Goal: Information Seeking & Learning: Find specific page/section

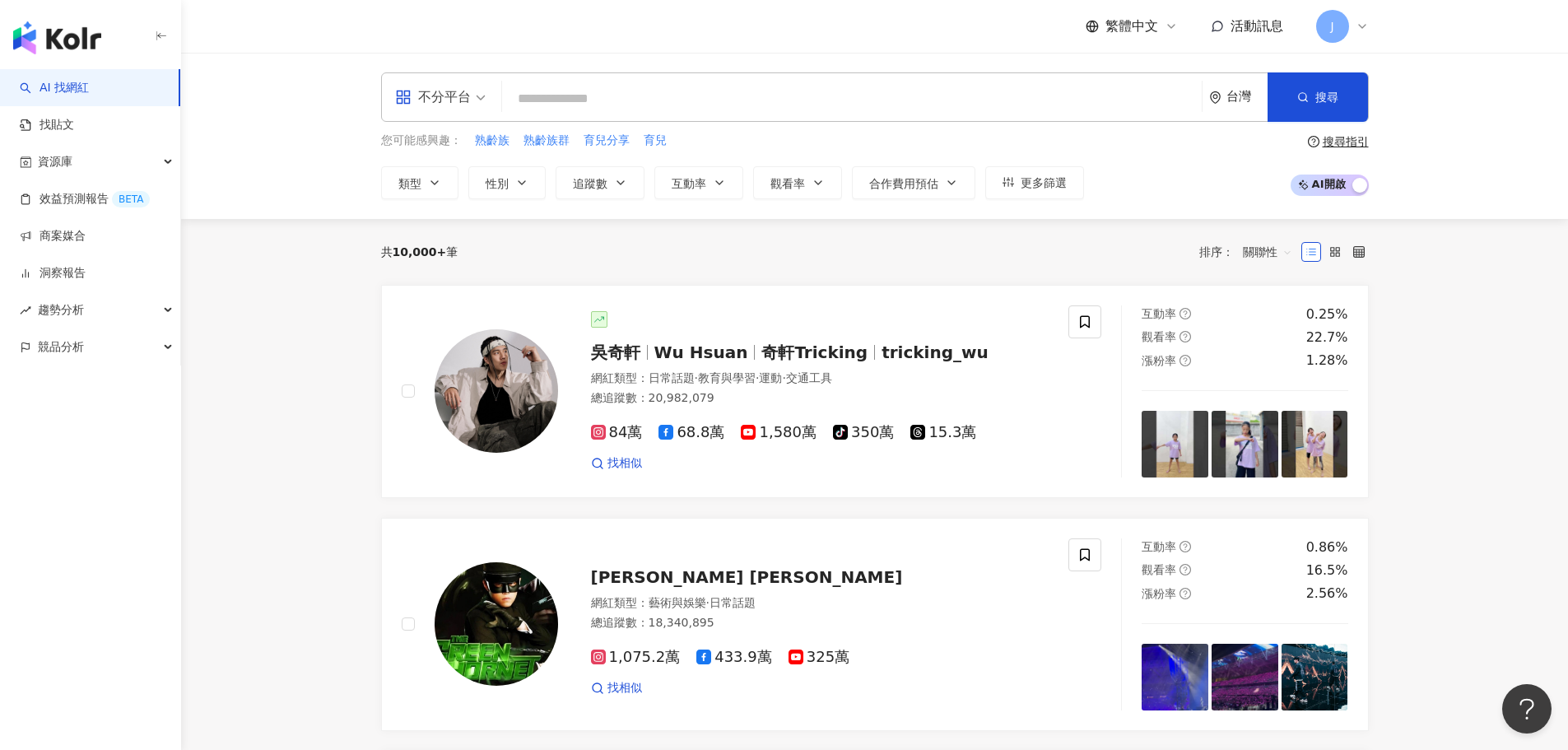
click at [606, 90] on input "search" at bounding box center [852, 99] width 686 height 32
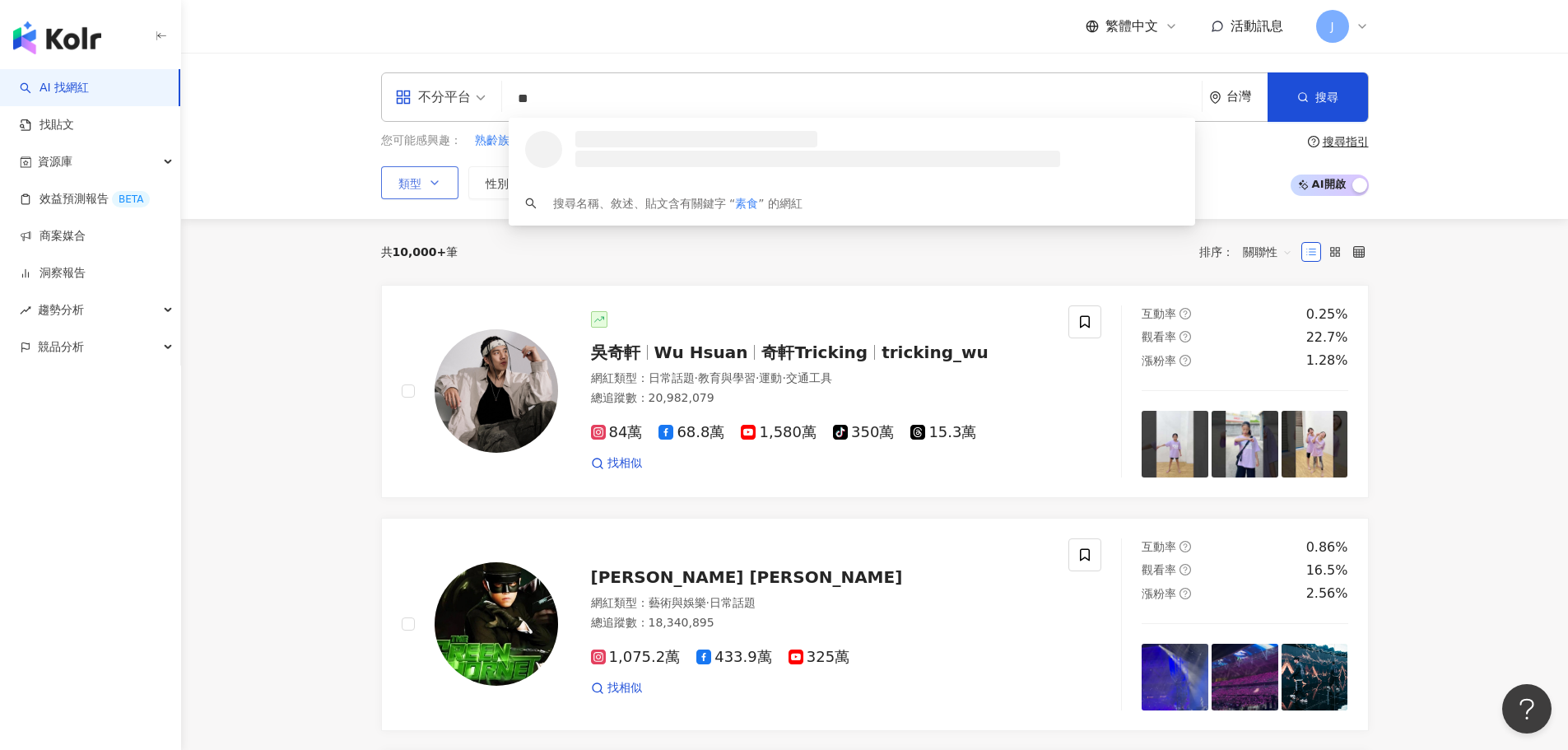
type input "**"
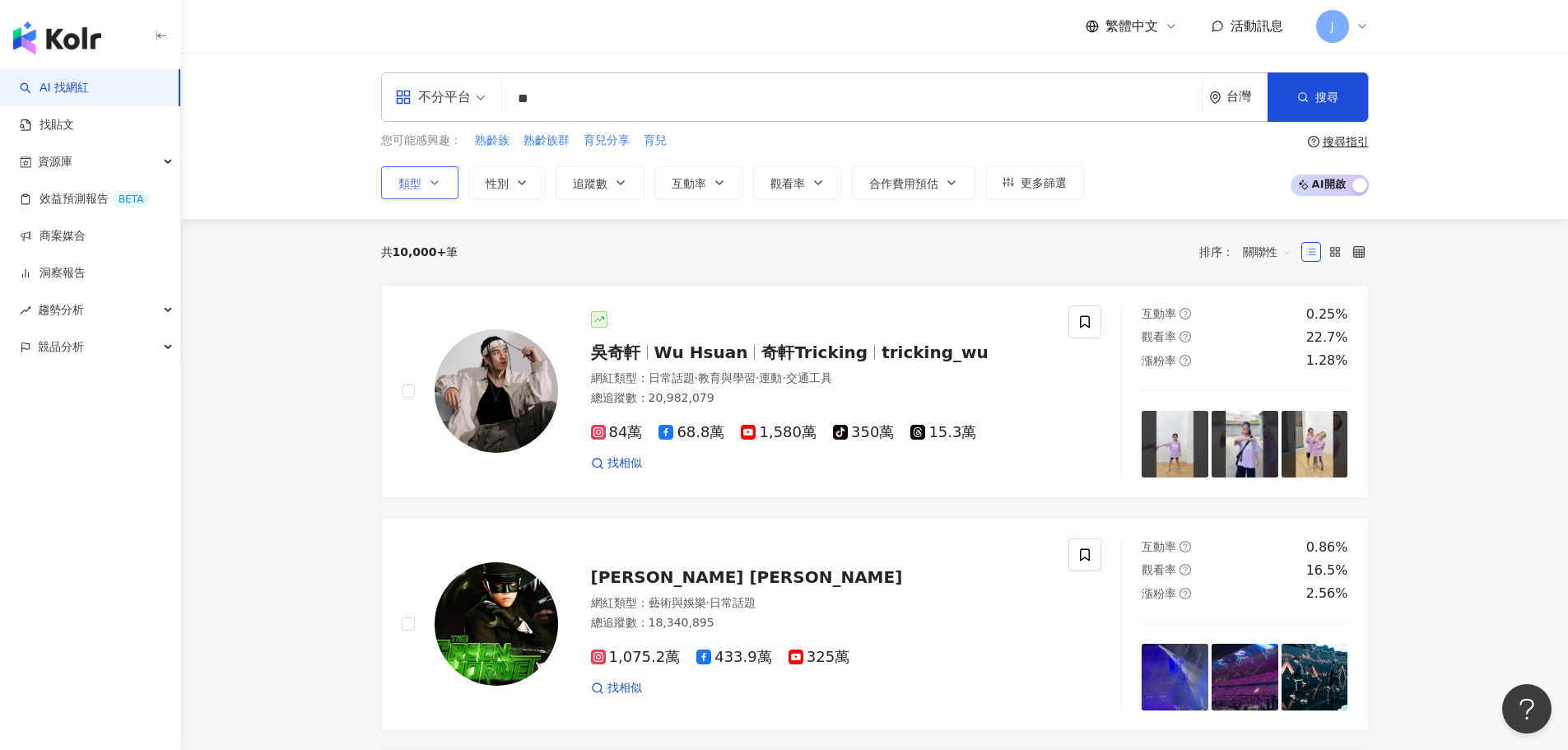
click at [399, 192] on button "類型" at bounding box center [420, 182] width 77 height 33
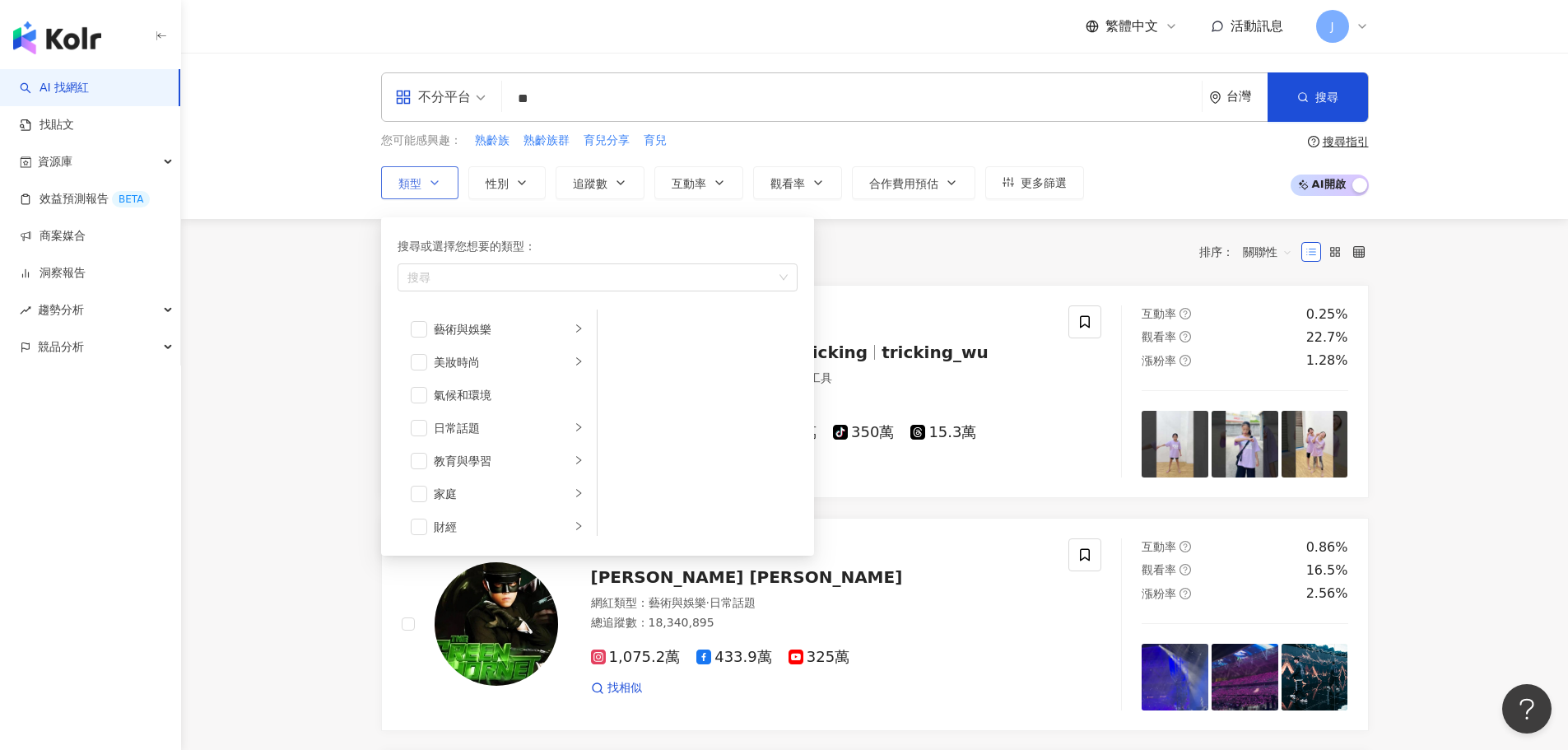
click at [428, 182] on icon "button" at bounding box center [434, 182] width 13 height 13
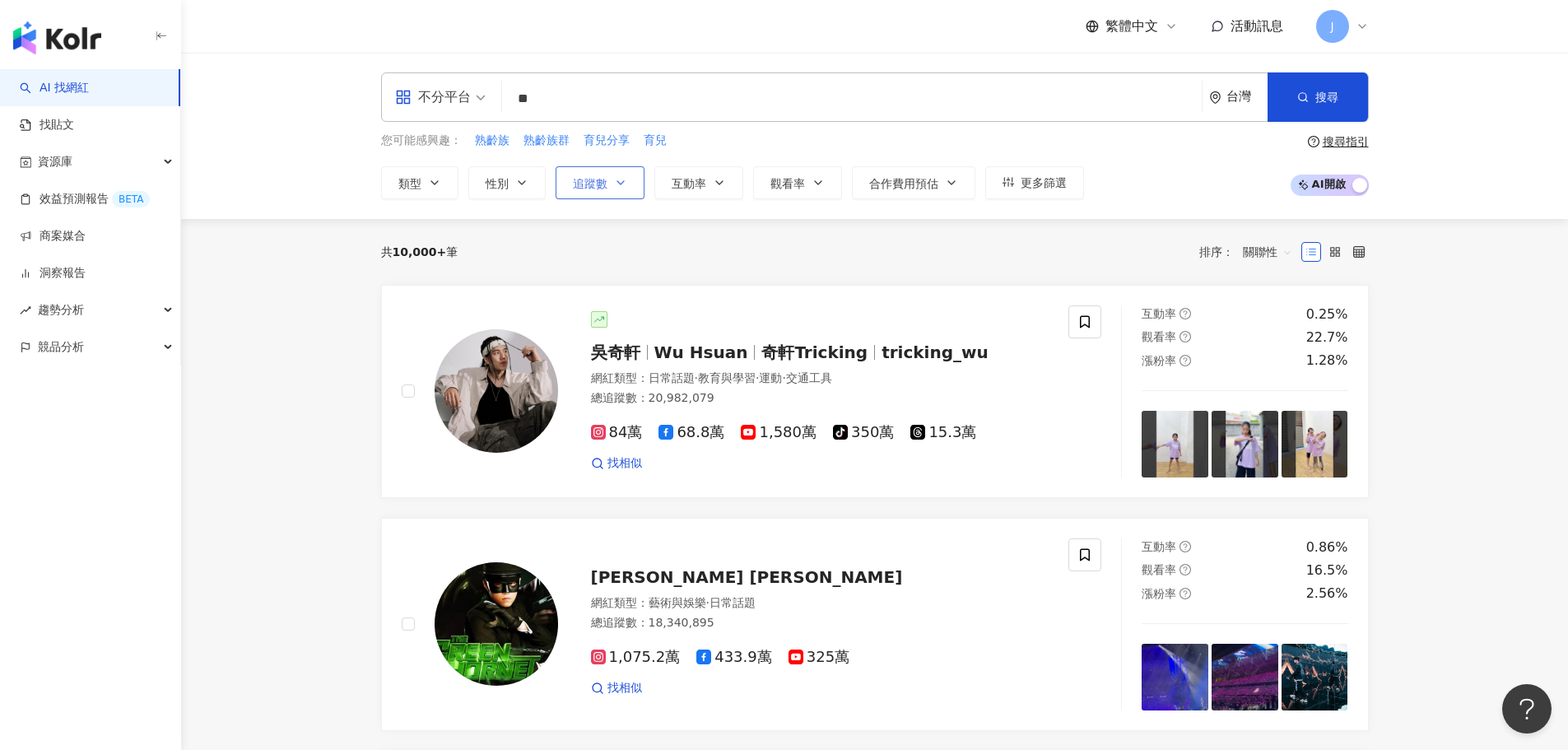
click at [586, 182] on span "追蹤數" at bounding box center [589, 183] width 35 height 13
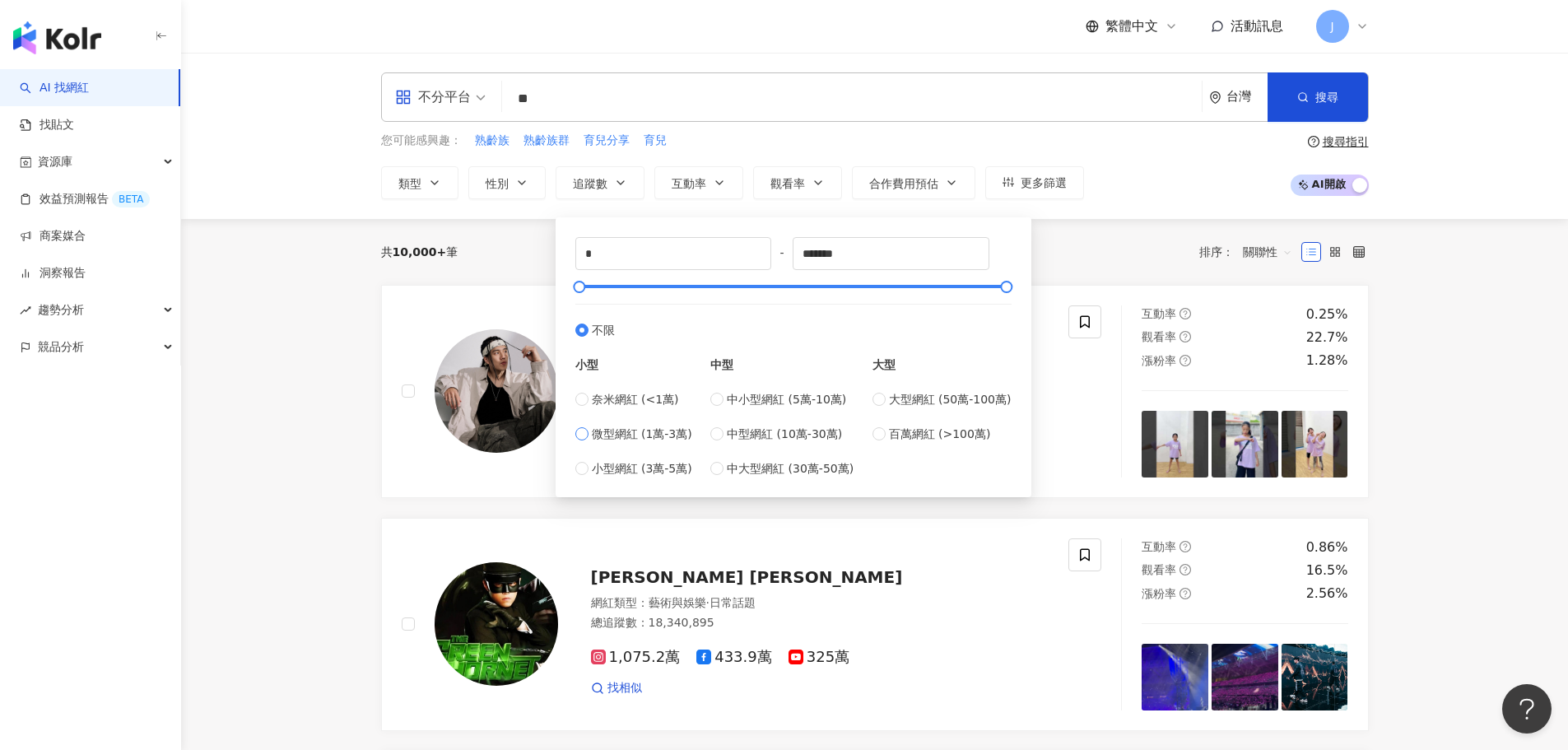
click at [617, 430] on span "微型網紅 (1萬-3萬)" at bounding box center [641, 434] width 100 height 18
type input "*****"
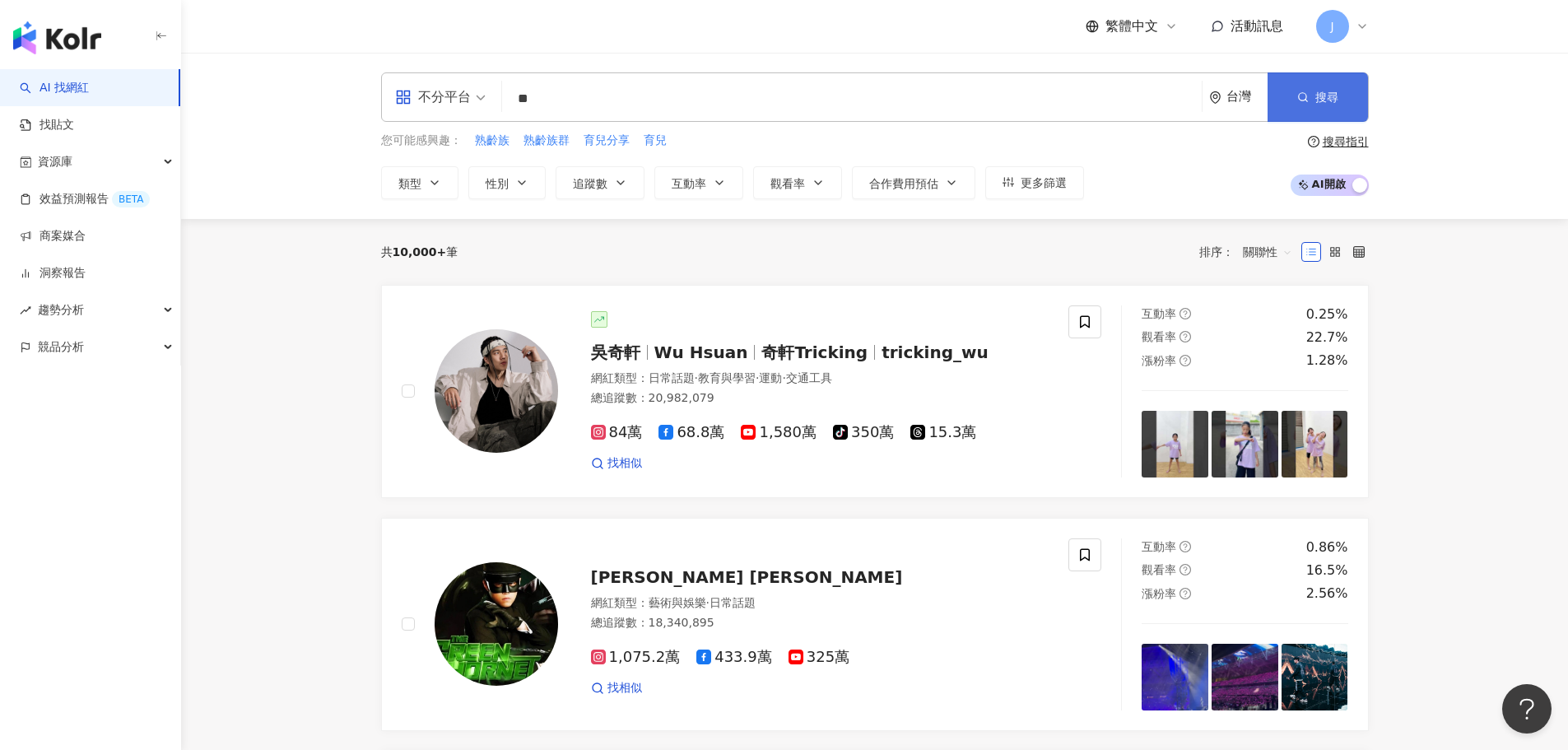
click at [1336, 85] on button "搜尋" at bounding box center [1317, 97] width 100 height 50
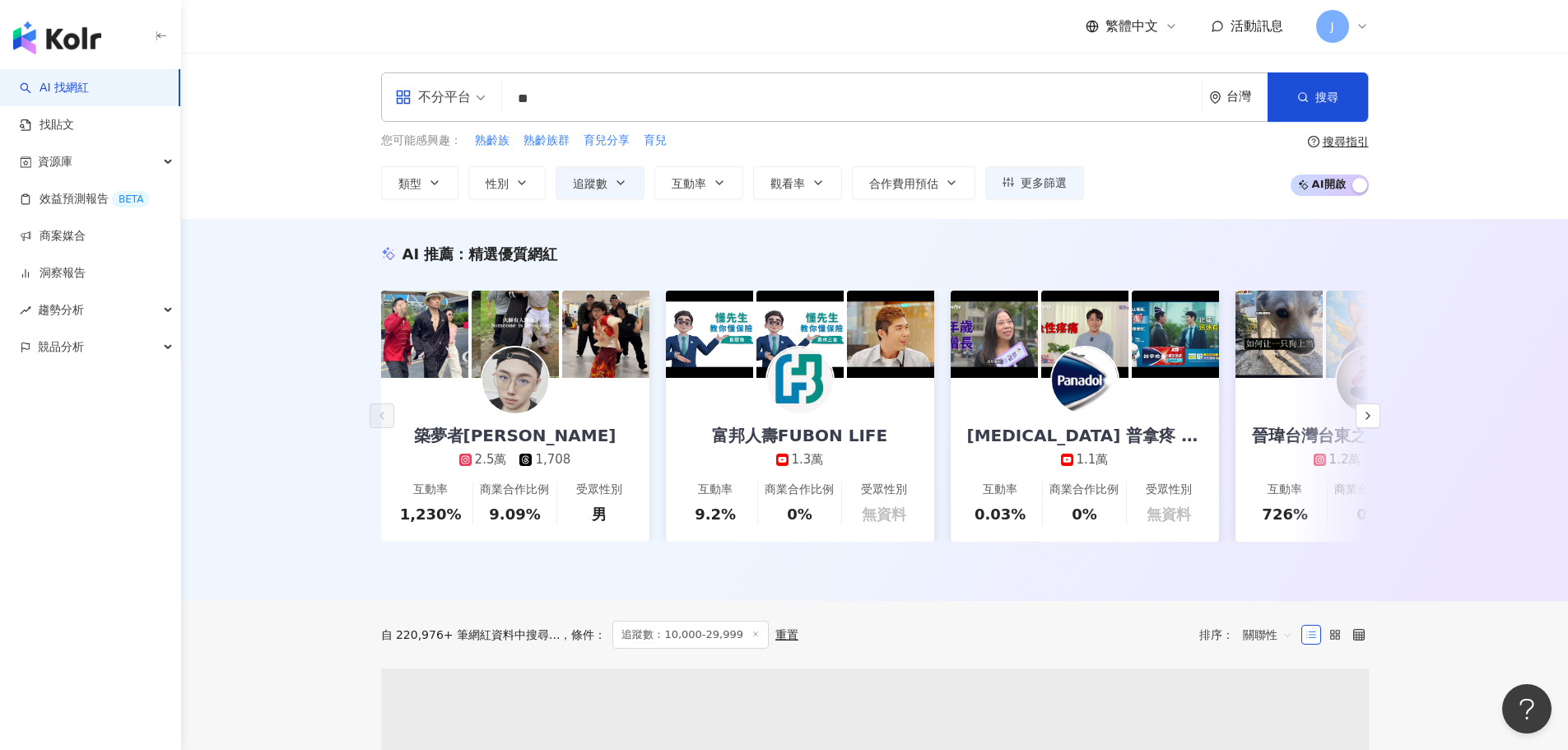
click at [460, 100] on div "不分平台" at bounding box center [433, 97] width 75 height 27
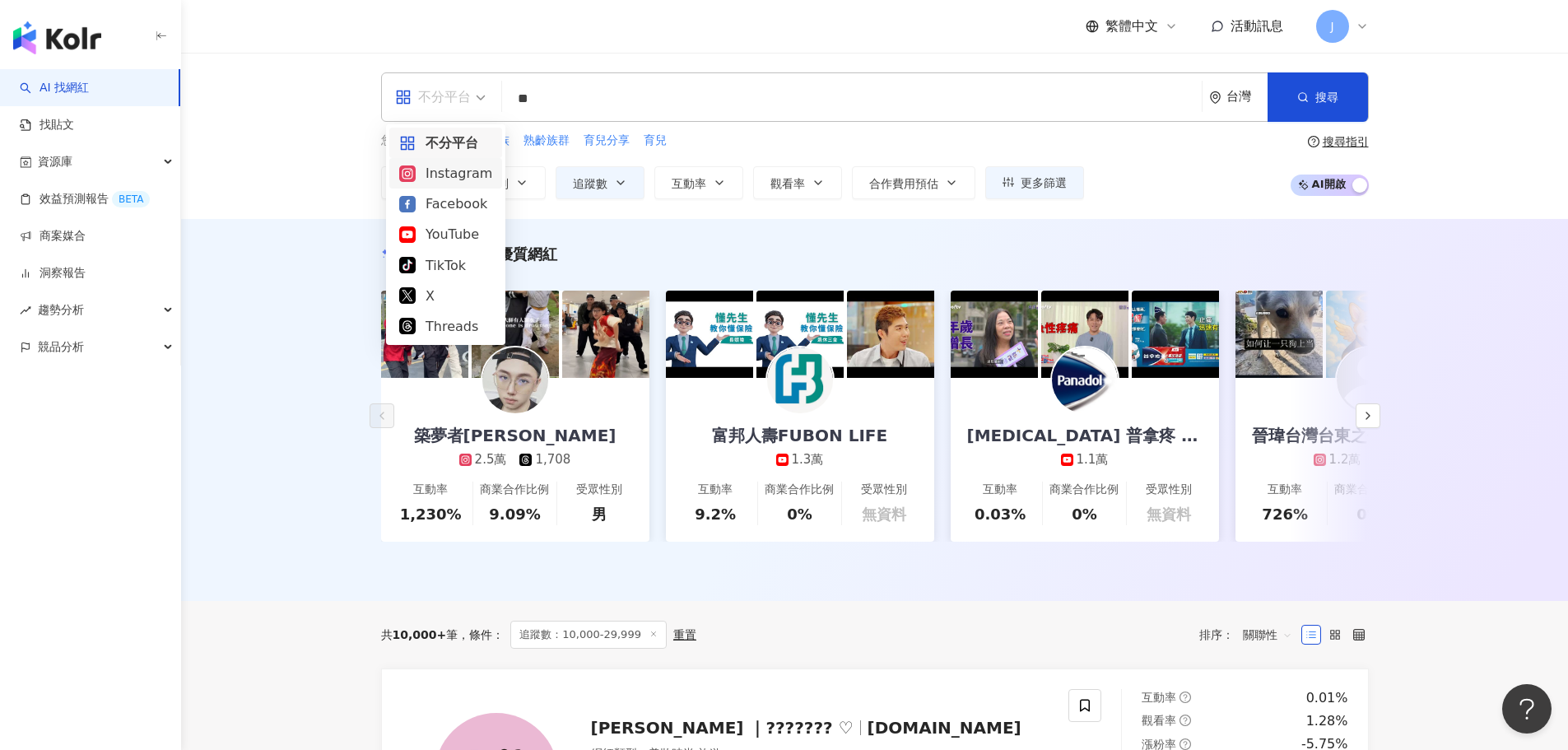
click at [478, 183] on div "Instagram" at bounding box center [446, 173] width 93 height 21
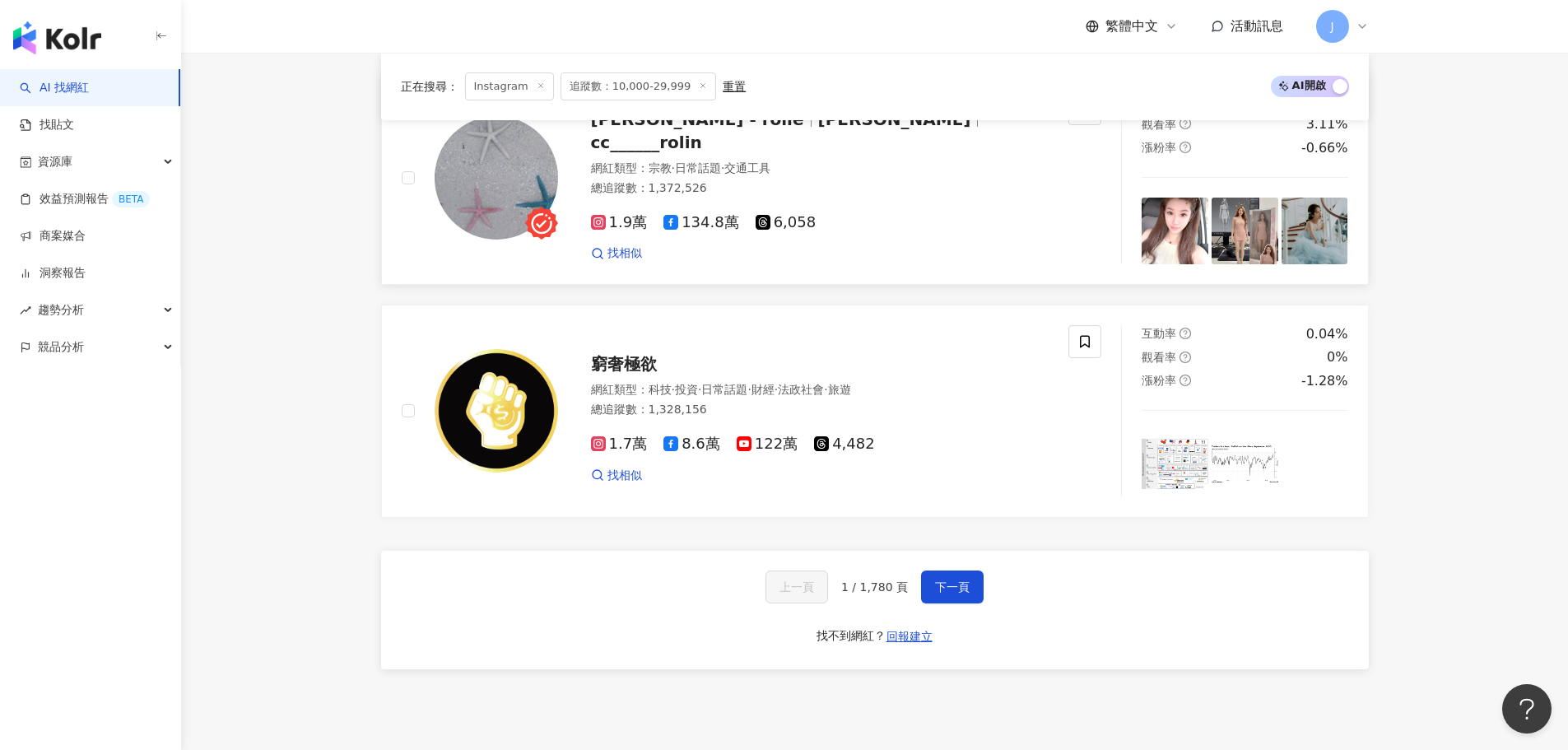
scroll to position [3526, 0]
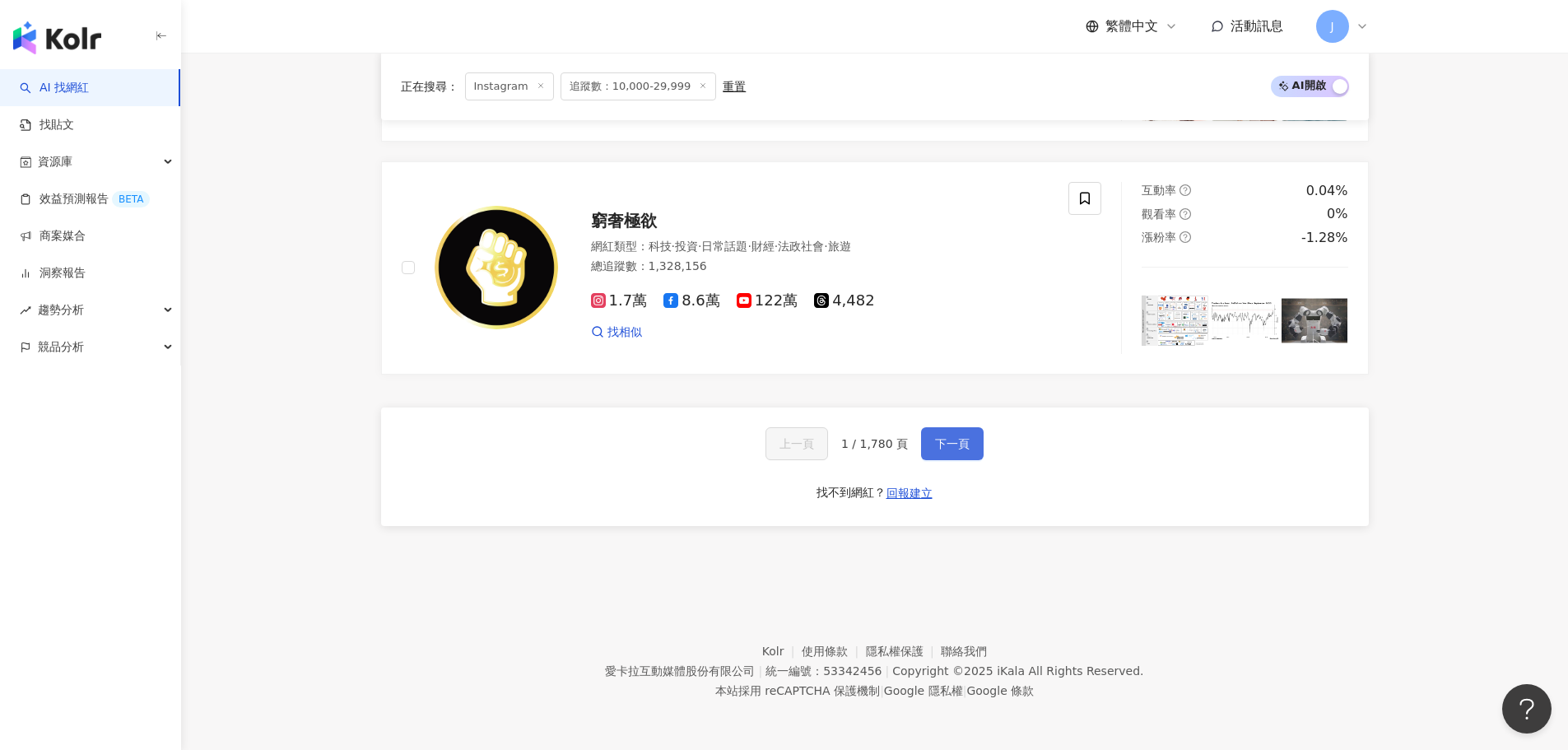
click at [950, 447] on span "下一頁" at bounding box center [952, 443] width 35 height 13
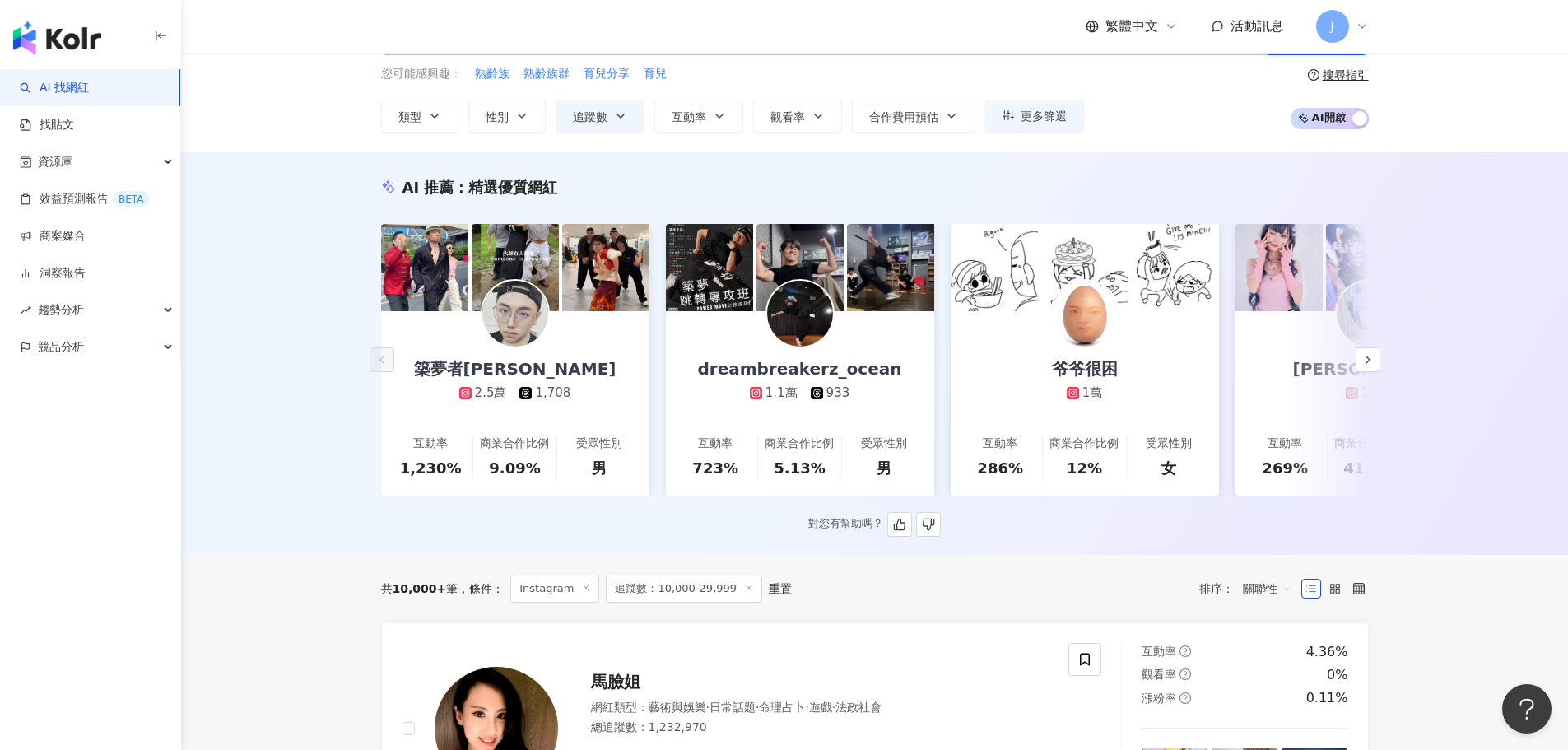
scroll to position [65, 0]
click at [615, 119] on icon "button" at bounding box center [620, 116] width 13 height 13
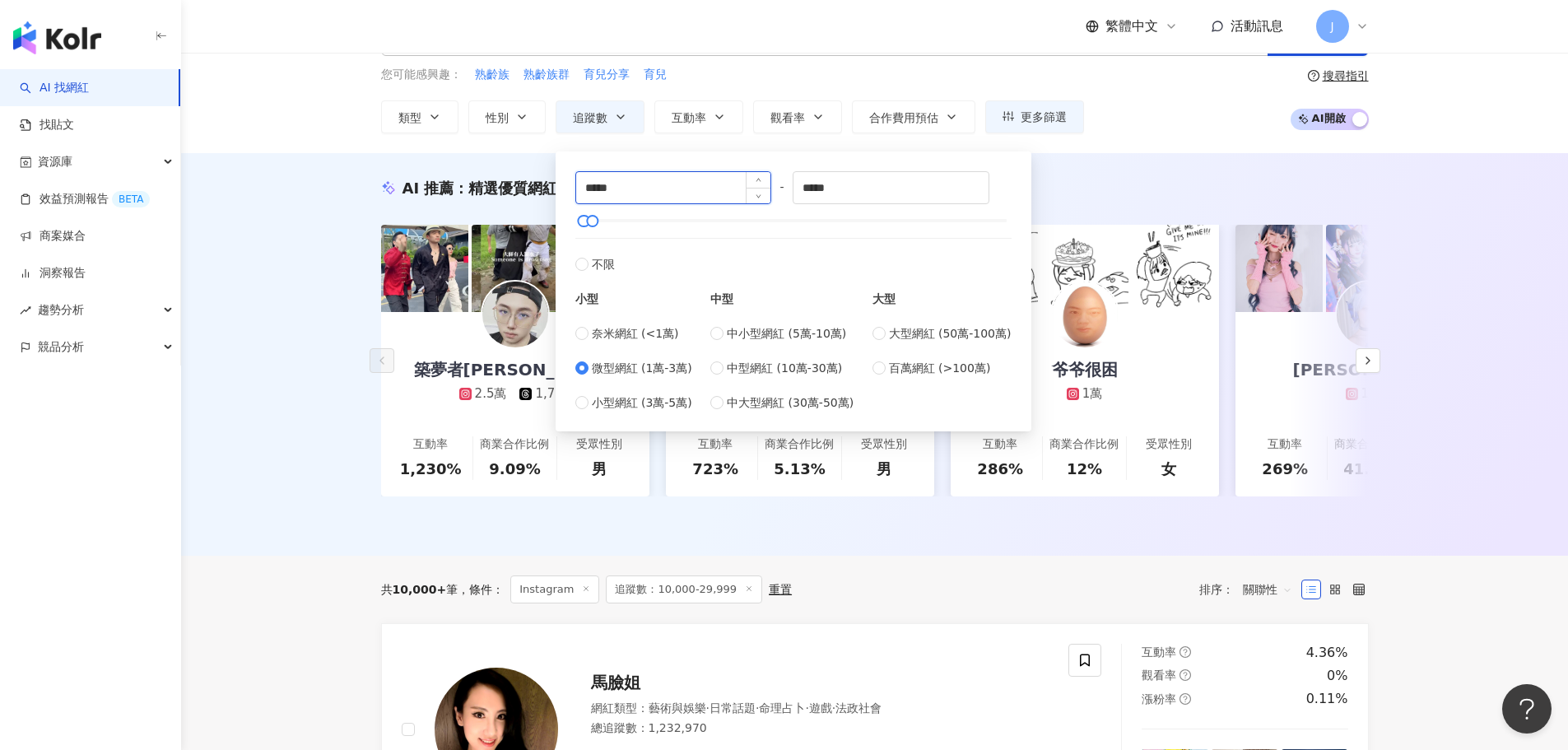
click at [650, 197] on input "*****" at bounding box center [674, 188] width 195 height 32
drag, startPoint x: 880, startPoint y: 195, endPoint x: 815, endPoint y: 191, distance: 65.1
click at [815, 191] on input "*****" at bounding box center [890, 188] width 195 height 32
type input "*****"
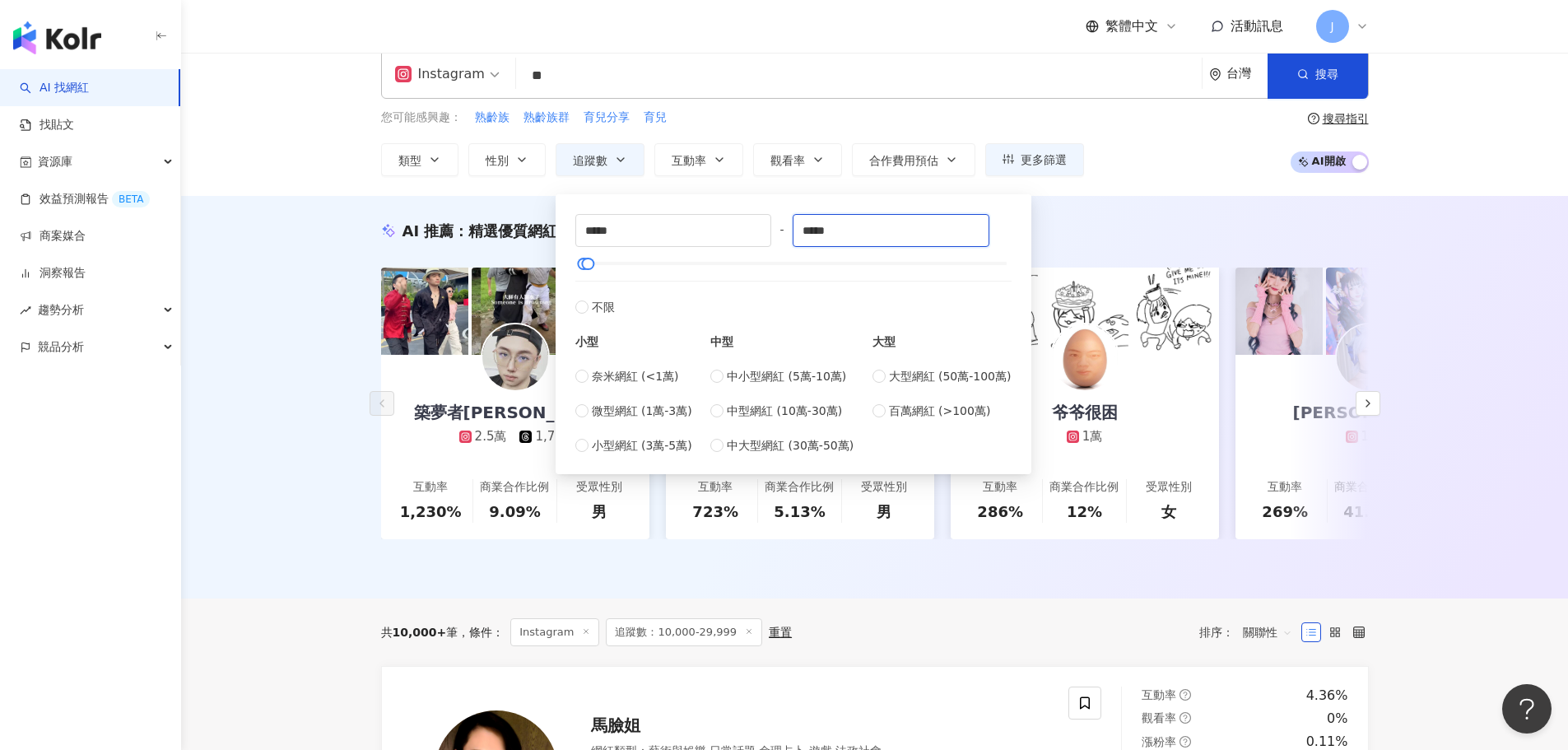
scroll to position [0, 0]
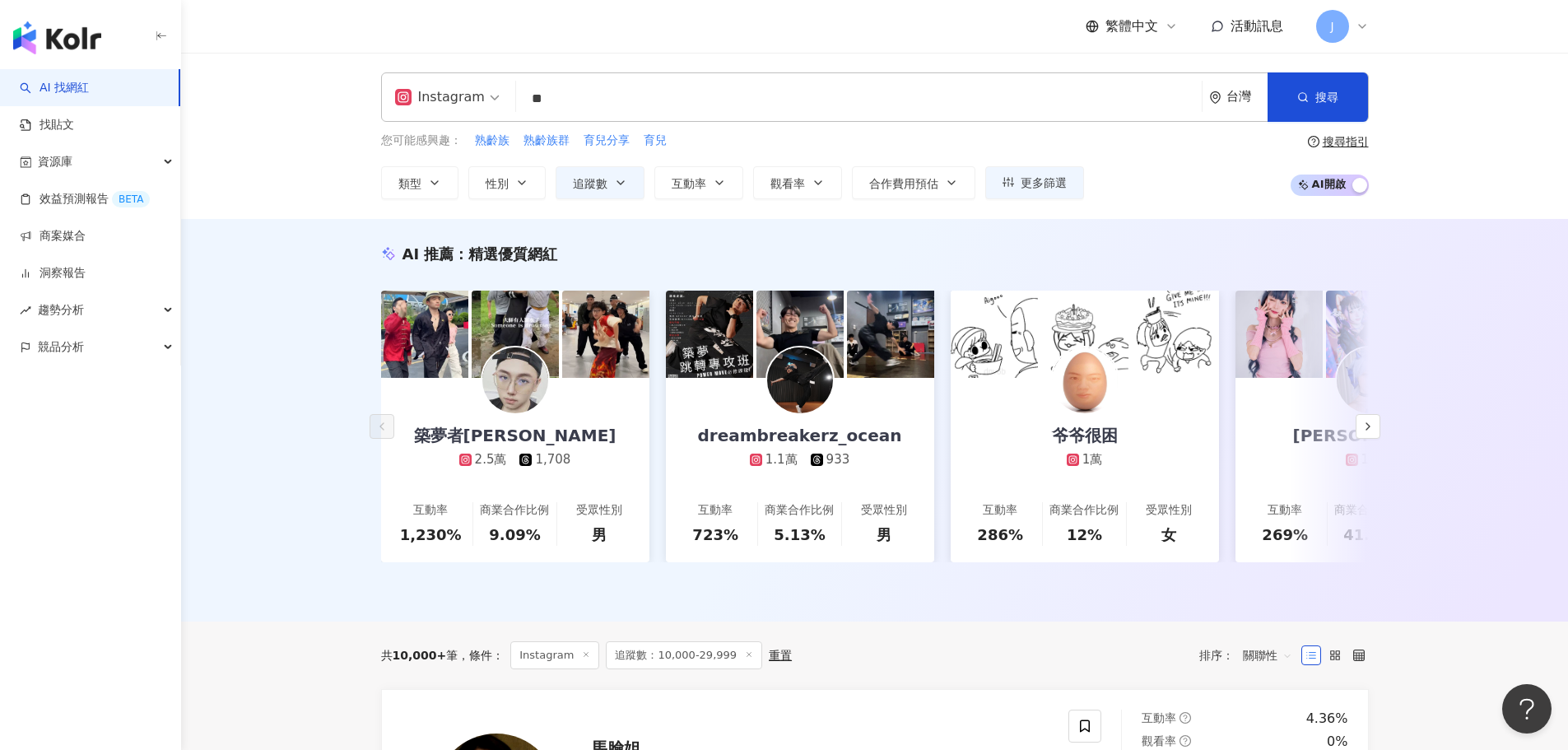
click at [1464, 160] on div "Instagram ** 台灣 搜尋 loading 搜尋名稱、敘述、貼文含有關鍵字 “ 素食 ” 的網紅 您可能感興趣： 熟齡族 熟齡族群 育兒分享 育兒 …" at bounding box center [875, 136] width 1387 height 166
click at [1305, 106] on button "搜尋" at bounding box center [1317, 97] width 100 height 50
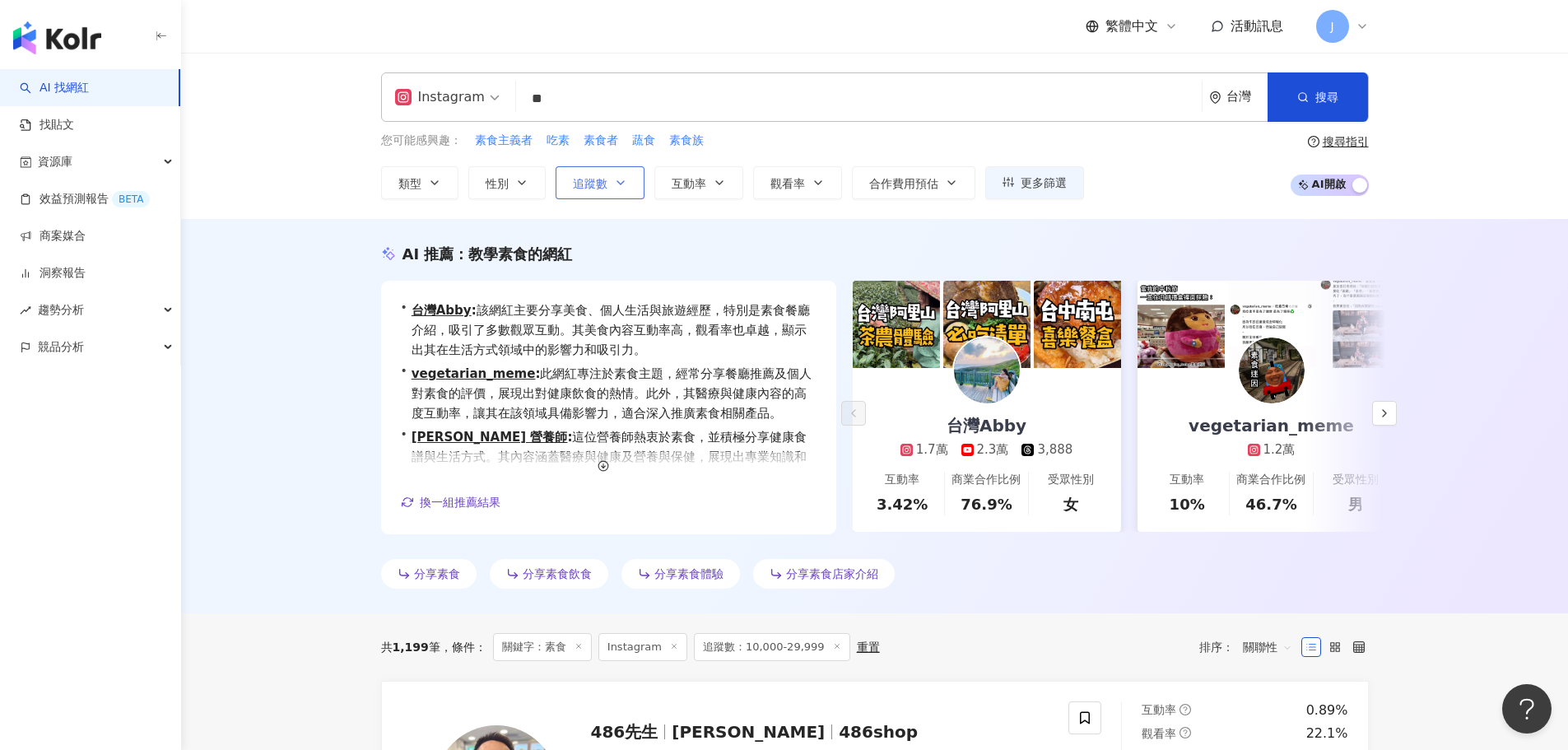
click at [578, 177] on span "追蹤數" at bounding box center [589, 183] width 35 height 13
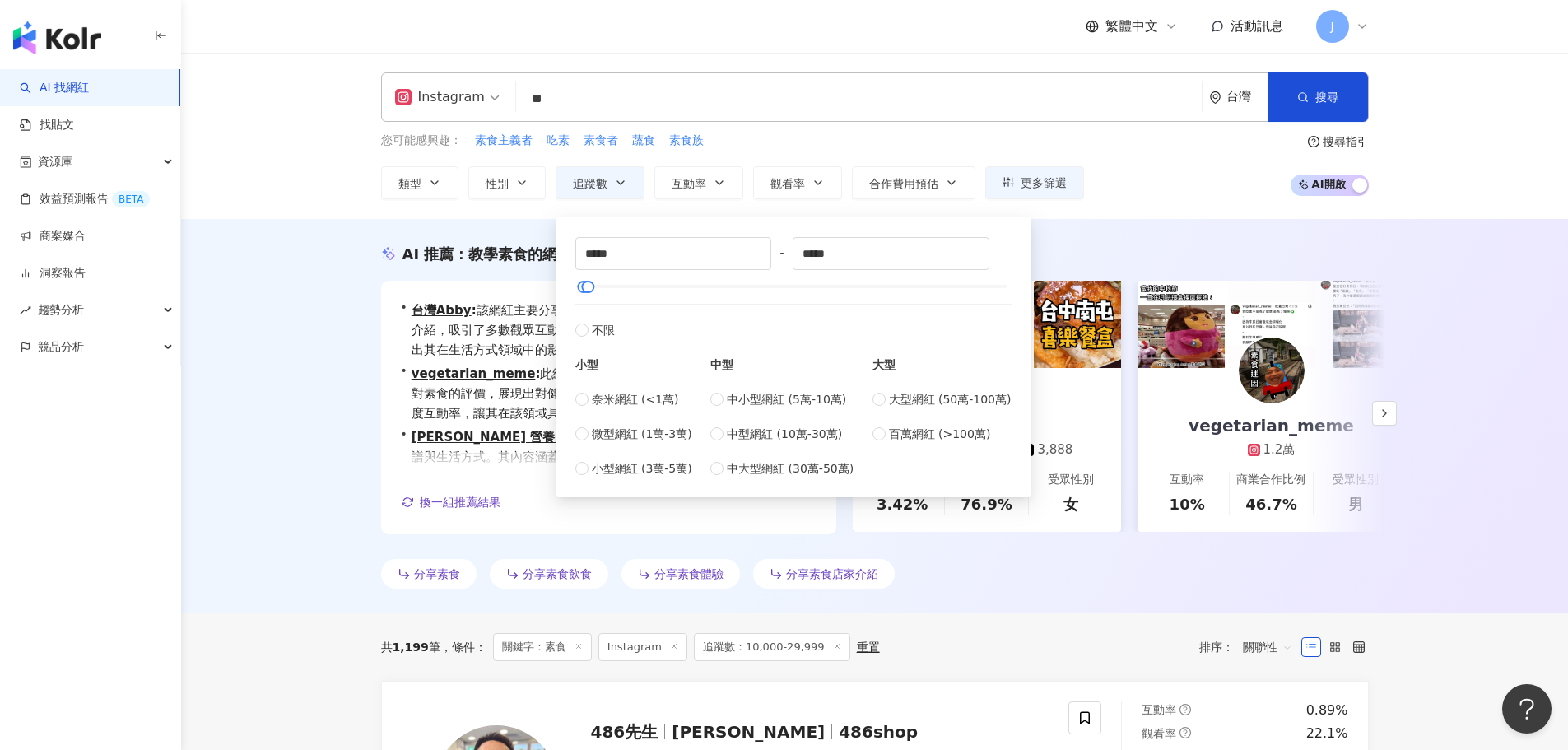
click at [1534, 330] on div "AI 推薦 ： 教學素食的網紅 • 台灣Abby : 該網紅主要分享美食、個人生活與旅遊經歷，特別是素食餐廳介紹，吸引了多數觀眾互動。其美食內容互動率高，觀看…" at bounding box center [875, 416] width 1387 height 394
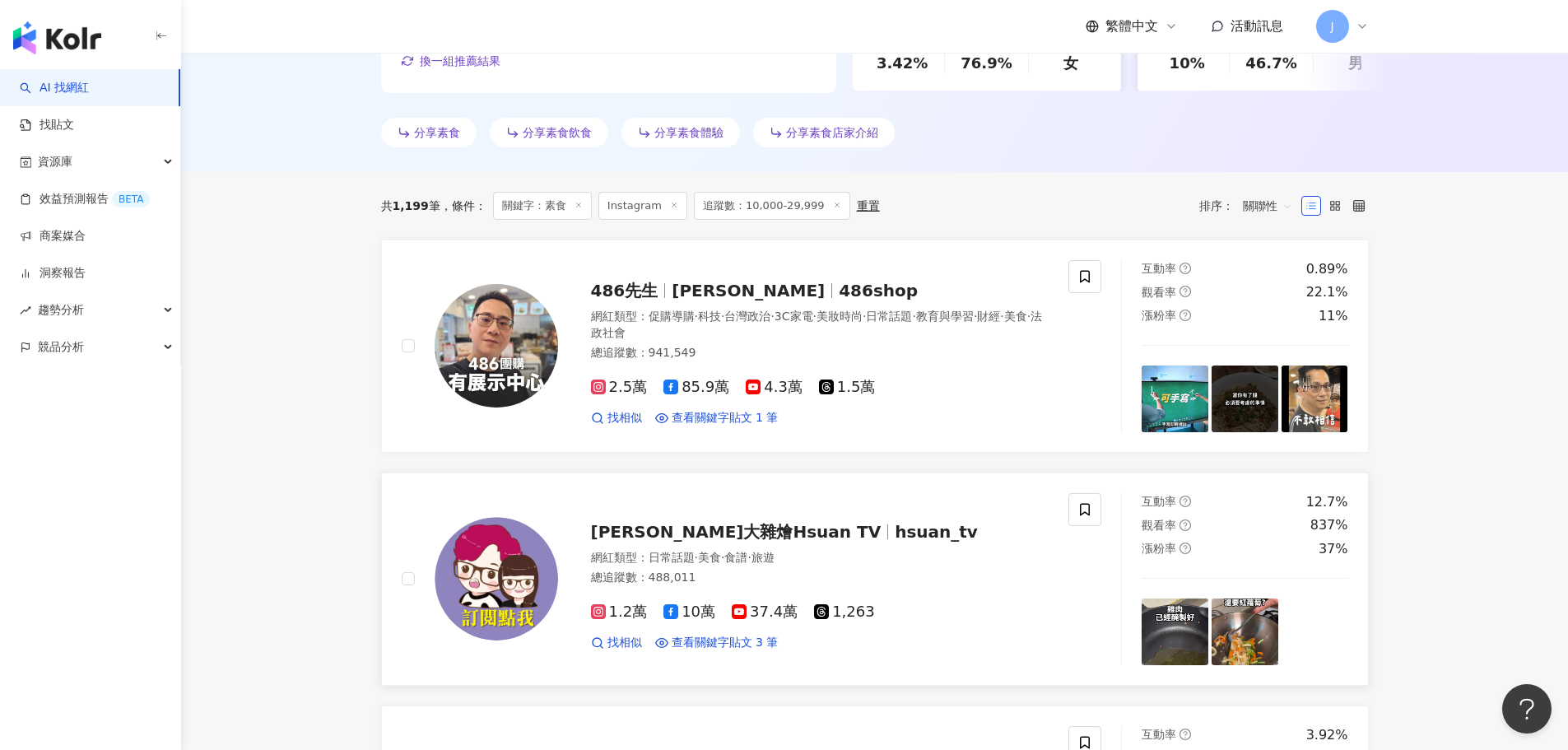
scroll to position [577, 0]
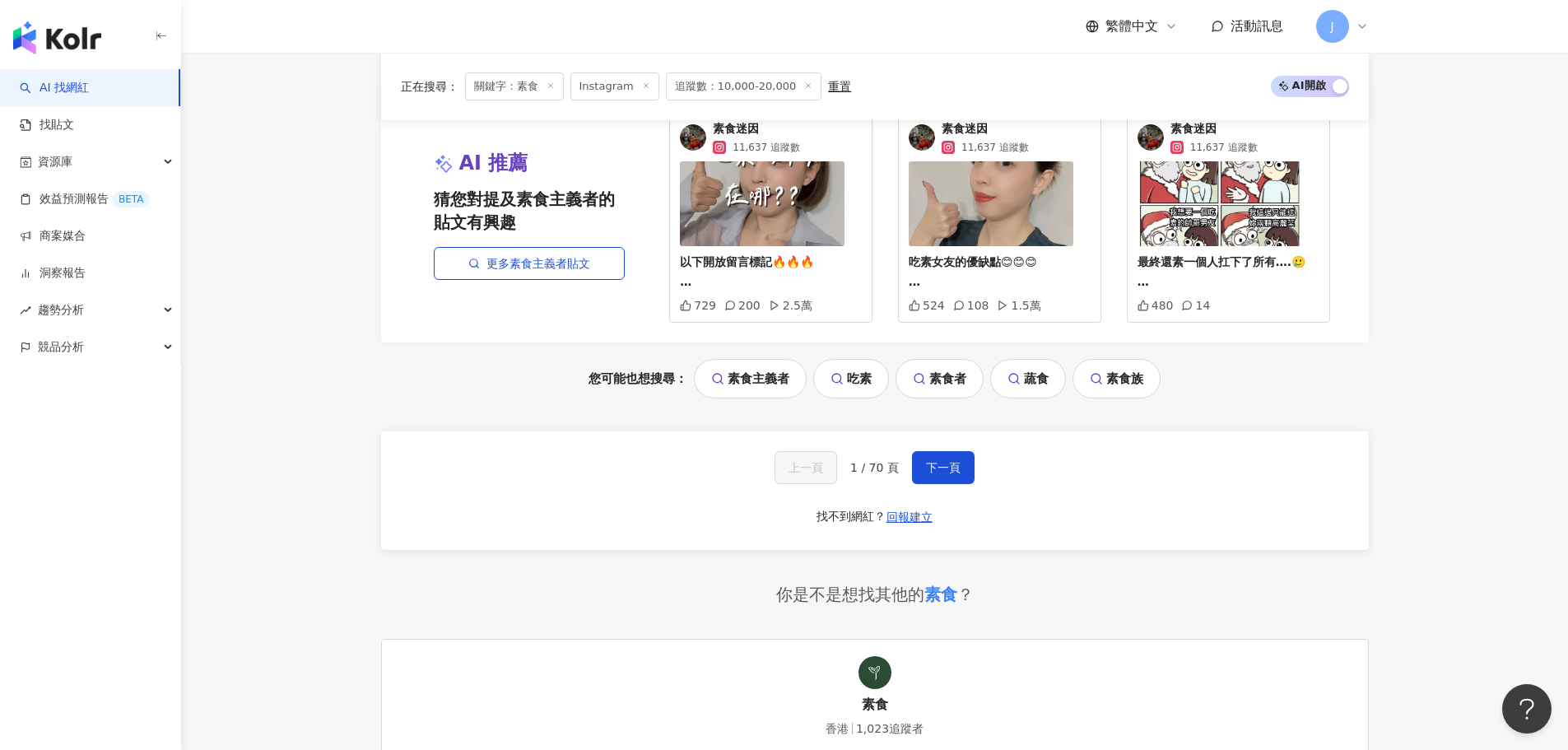
scroll to position [3517, 0]
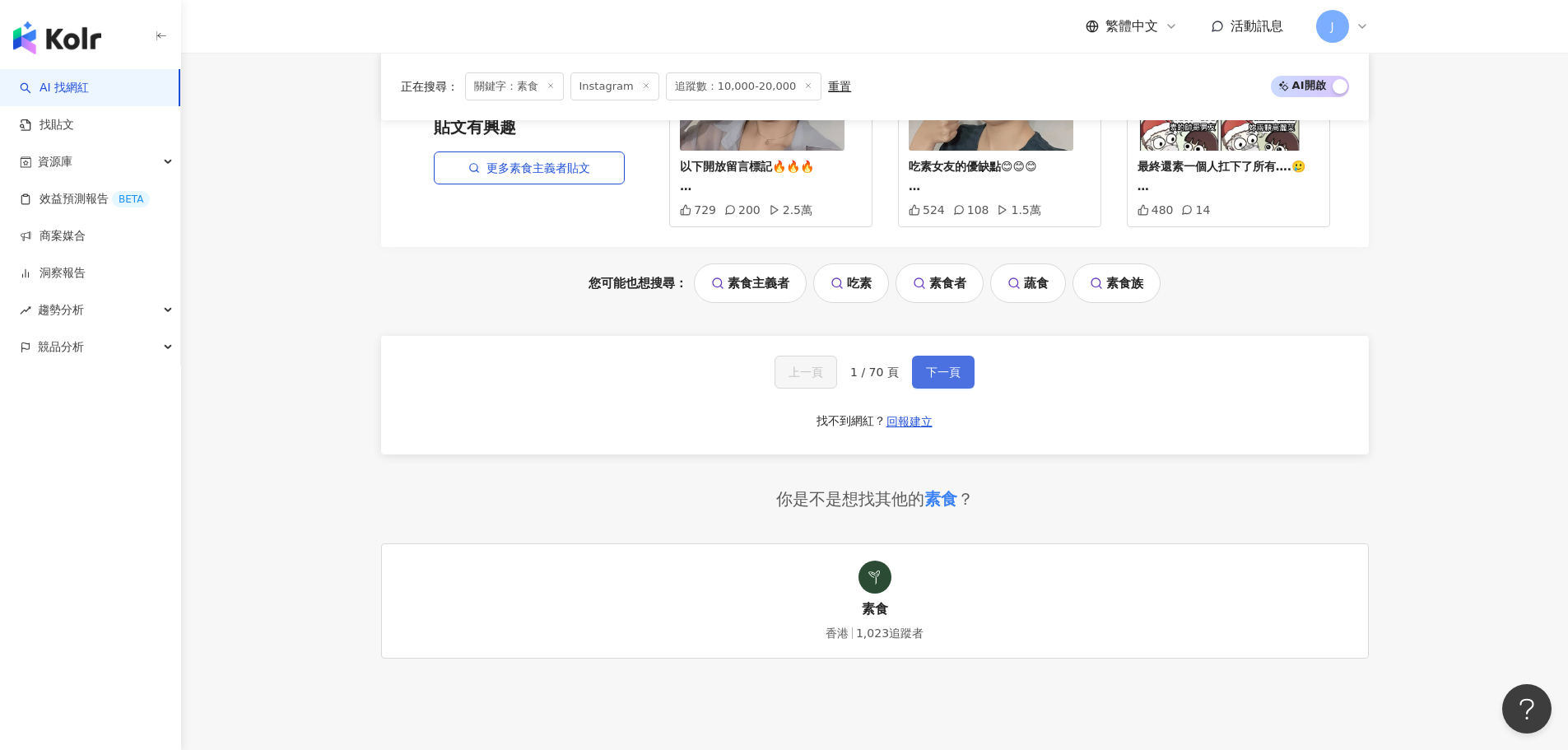
click at [927, 366] on span "下一頁" at bounding box center [943, 372] width 35 height 13
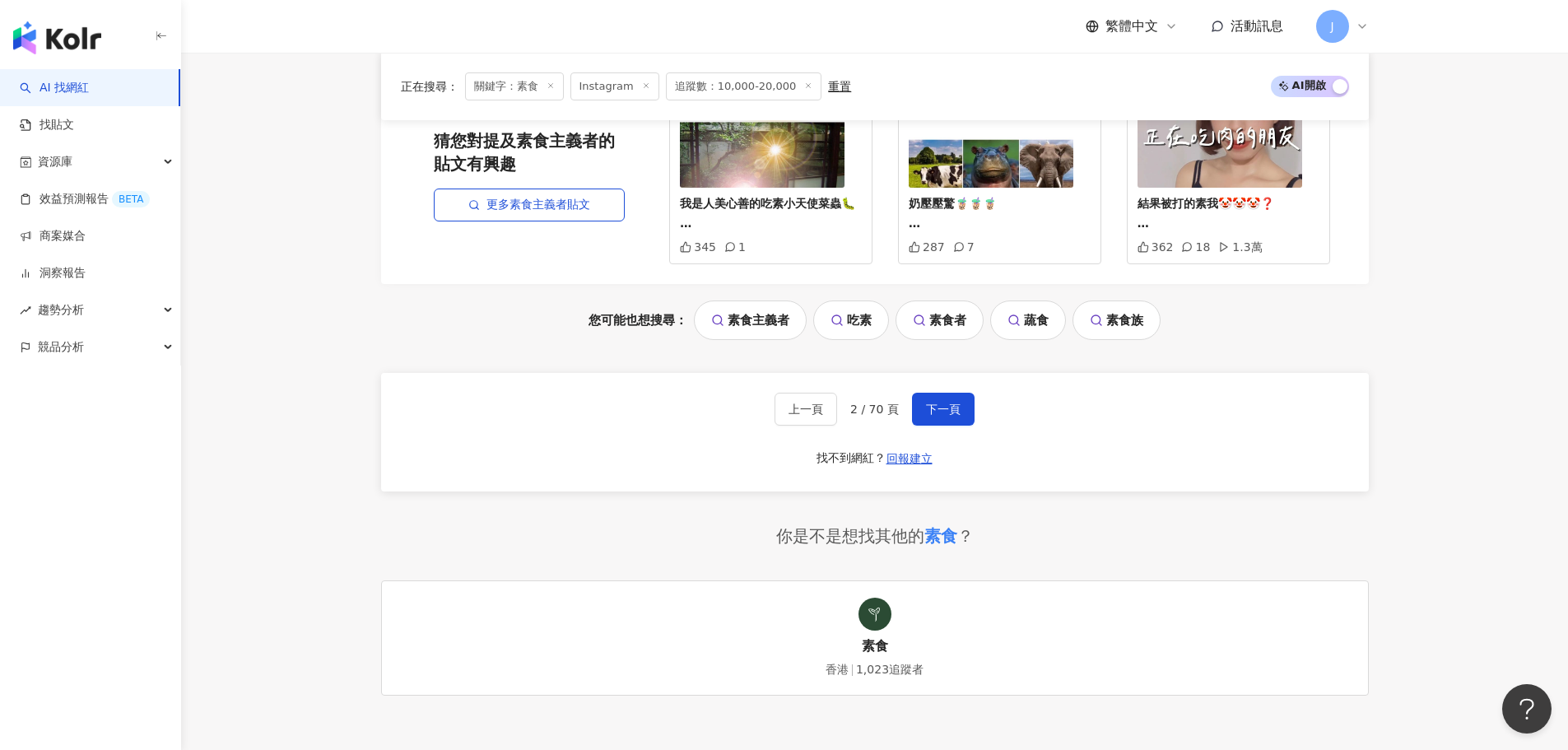
scroll to position [3599, 0]
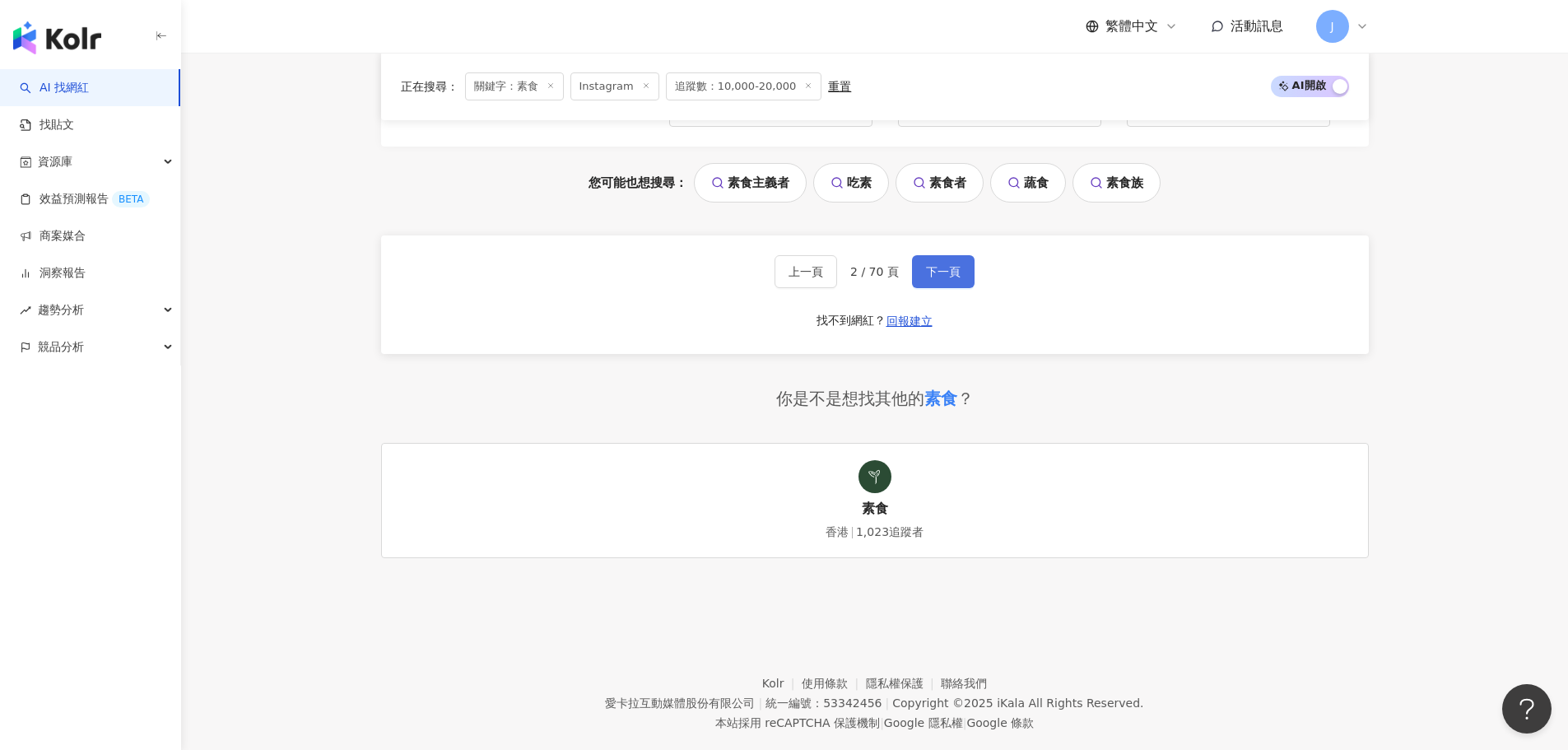
click at [944, 260] on button "下一頁" at bounding box center [943, 271] width 62 height 33
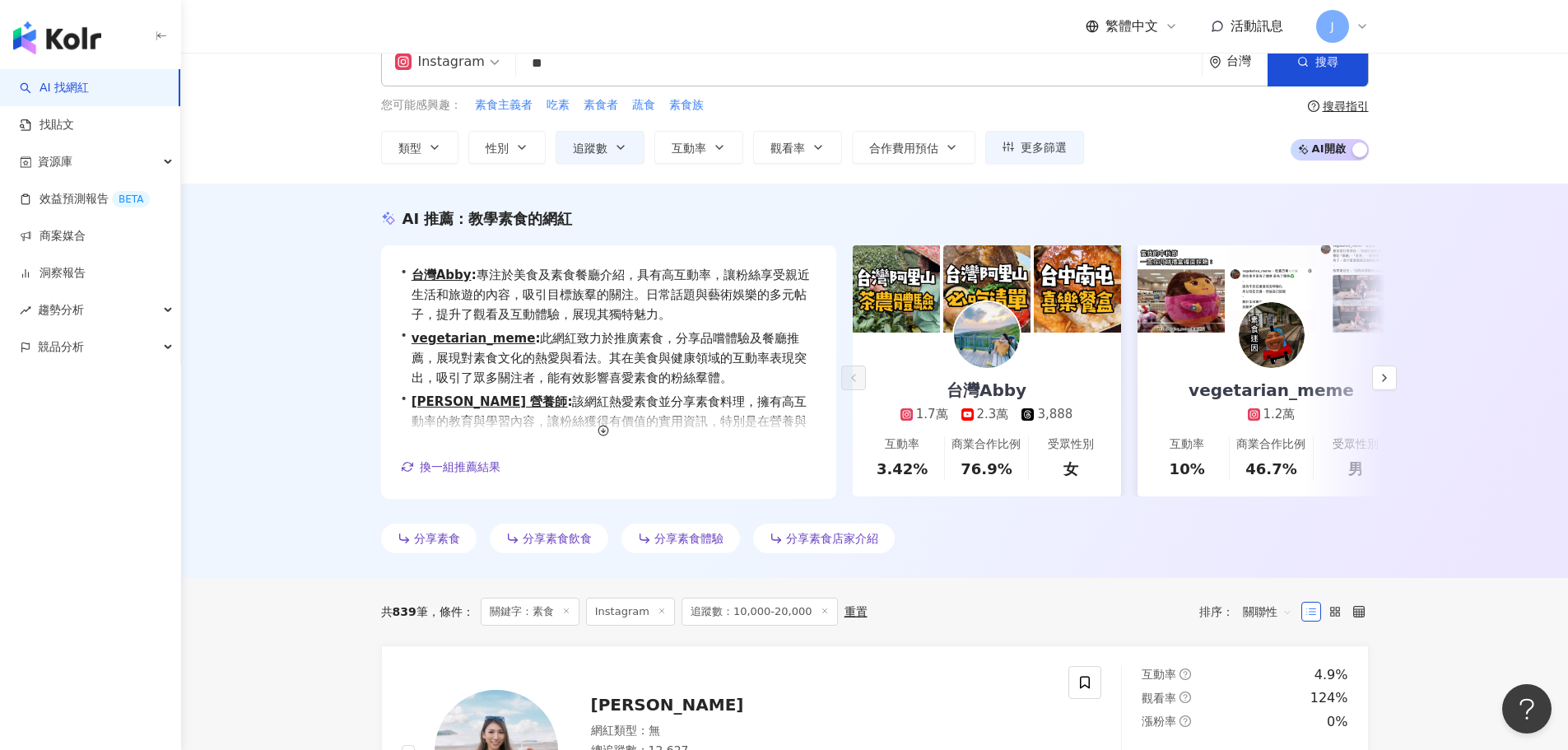
scroll to position [0, 0]
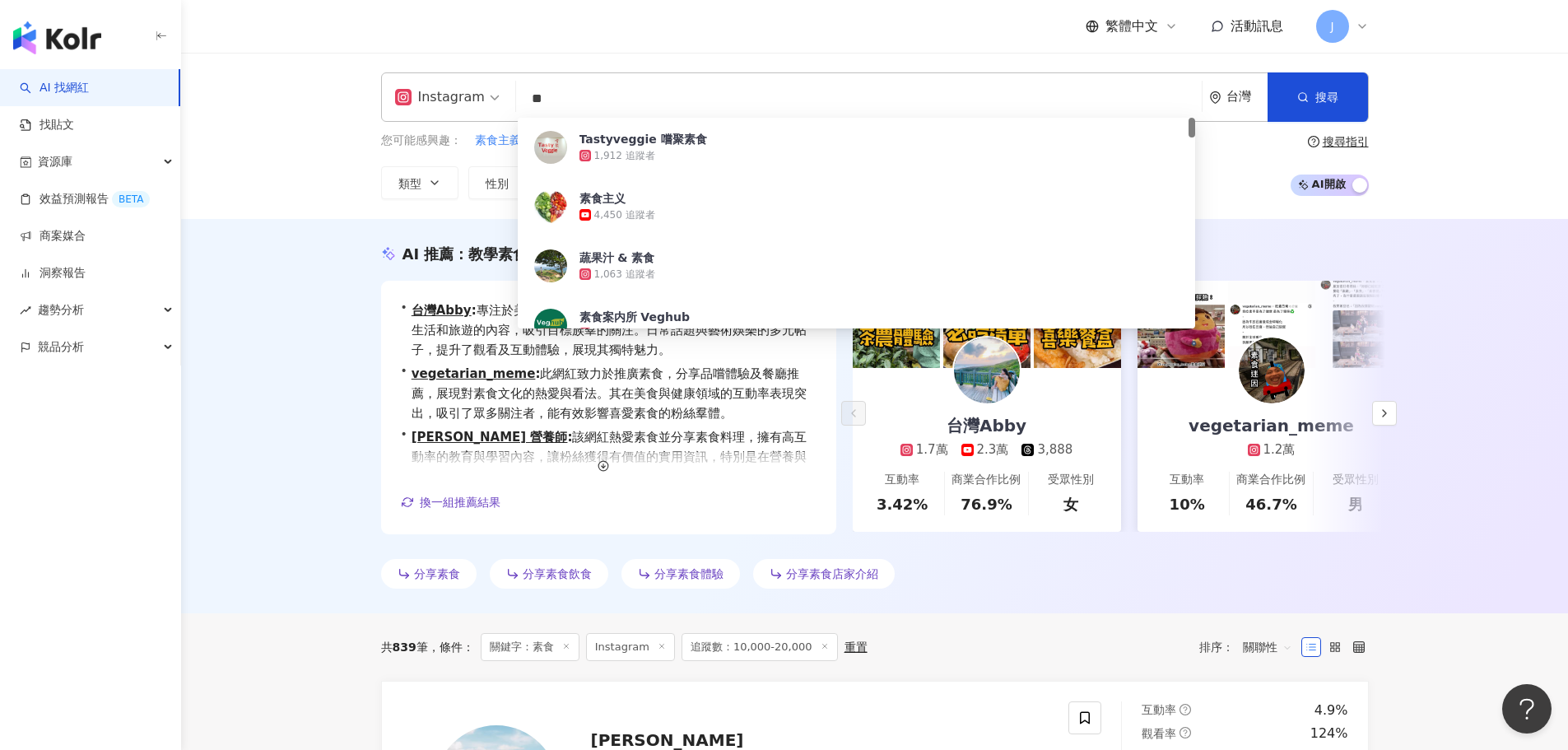
drag, startPoint x: 601, startPoint y: 97, endPoint x: 480, endPoint y: 94, distance: 121.0
click at [480, 94] on div "Instagram ** 台灣 搜尋 855c1c9e-8464-4b15-b8c3-0c4701dcefc8 Tastyveggie 嚐聚素食 1,912 …" at bounding box center [875, 97] width 988 height 50
type input "*"
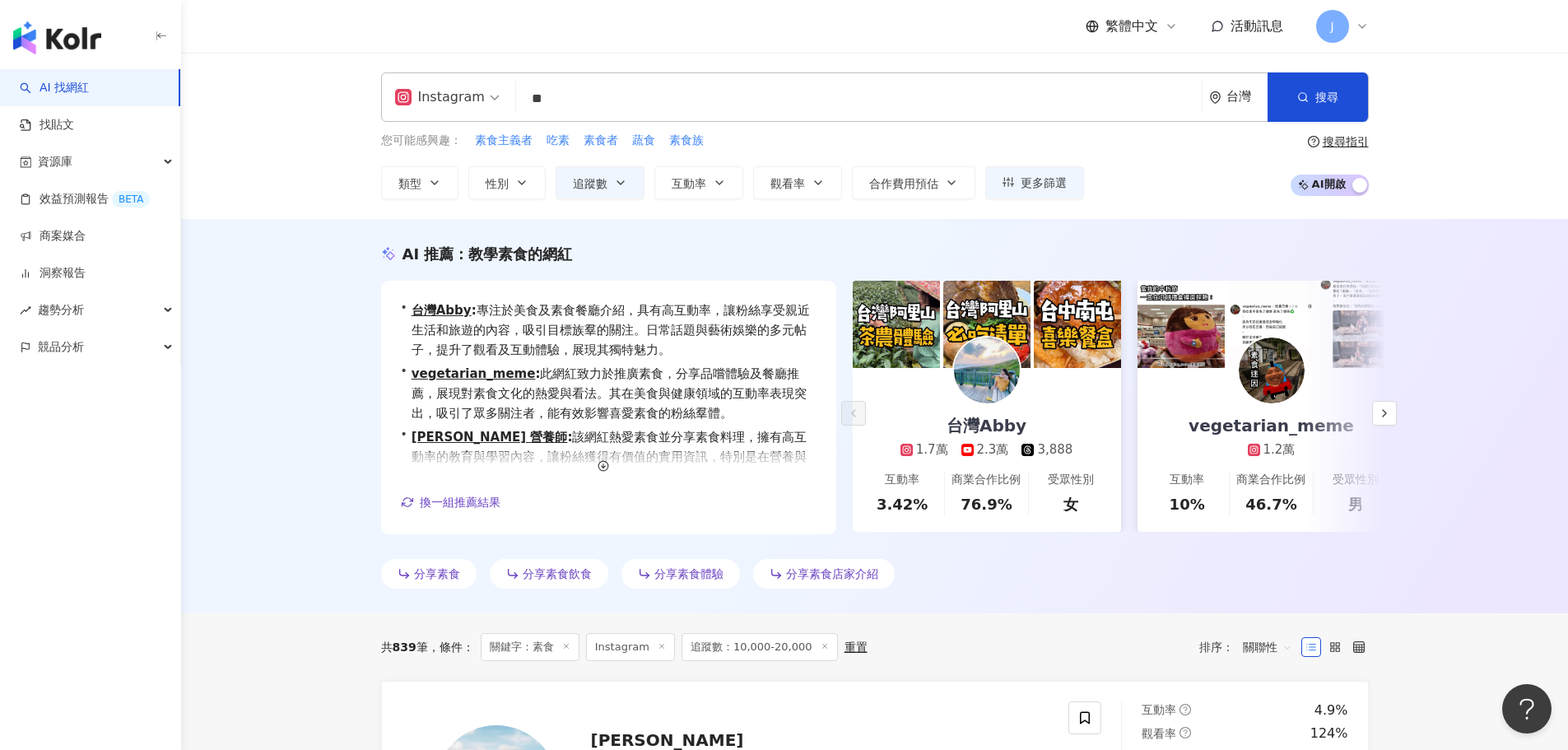
type input "*"
type input "**"
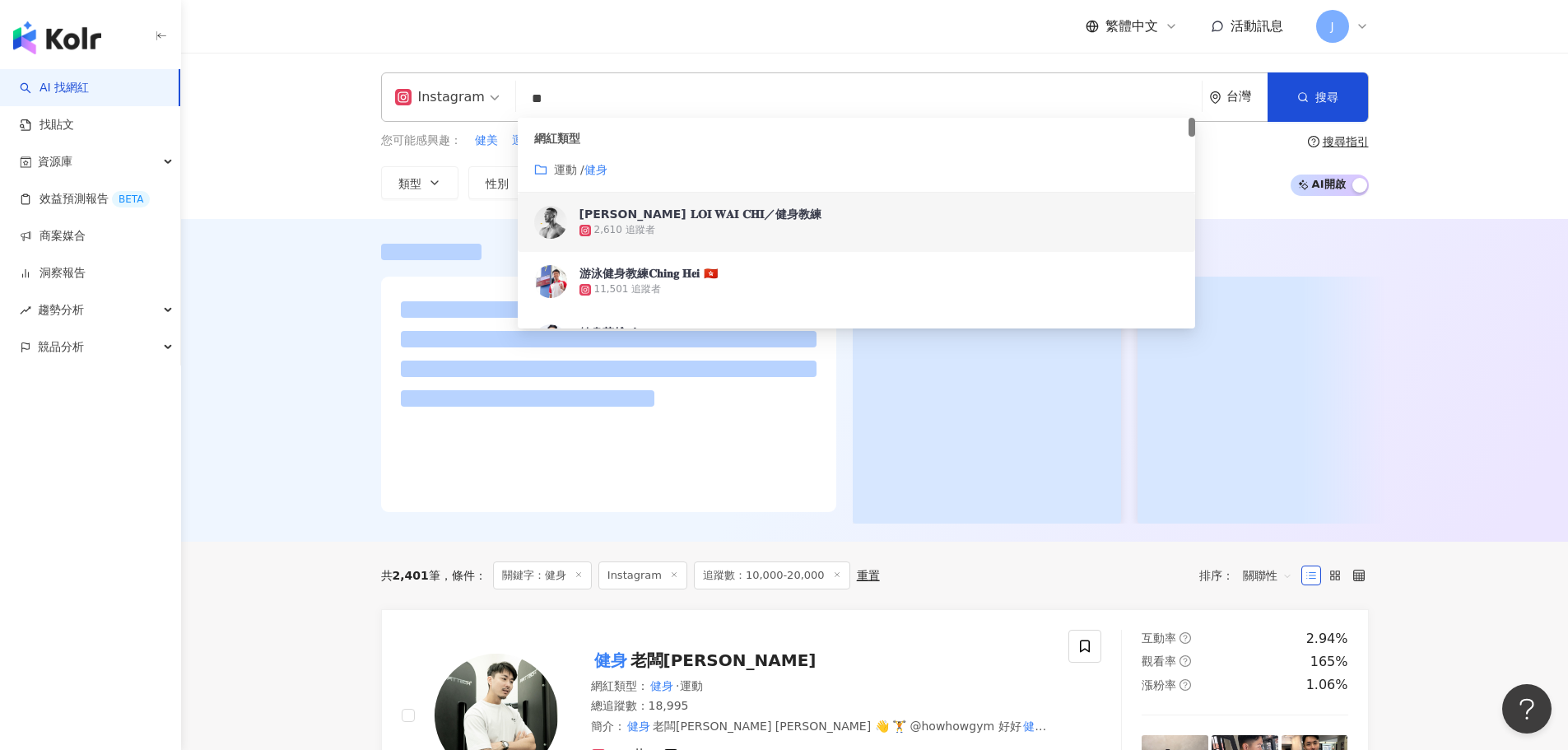
click at [1493, 159] on div "Instagram ** 台灣 搜尋 customizedTag 7c081026-9424-4a77-b30c-e45e13a88166 aa868b61-…" at bounding box center [875, 136] width 1387 height 166
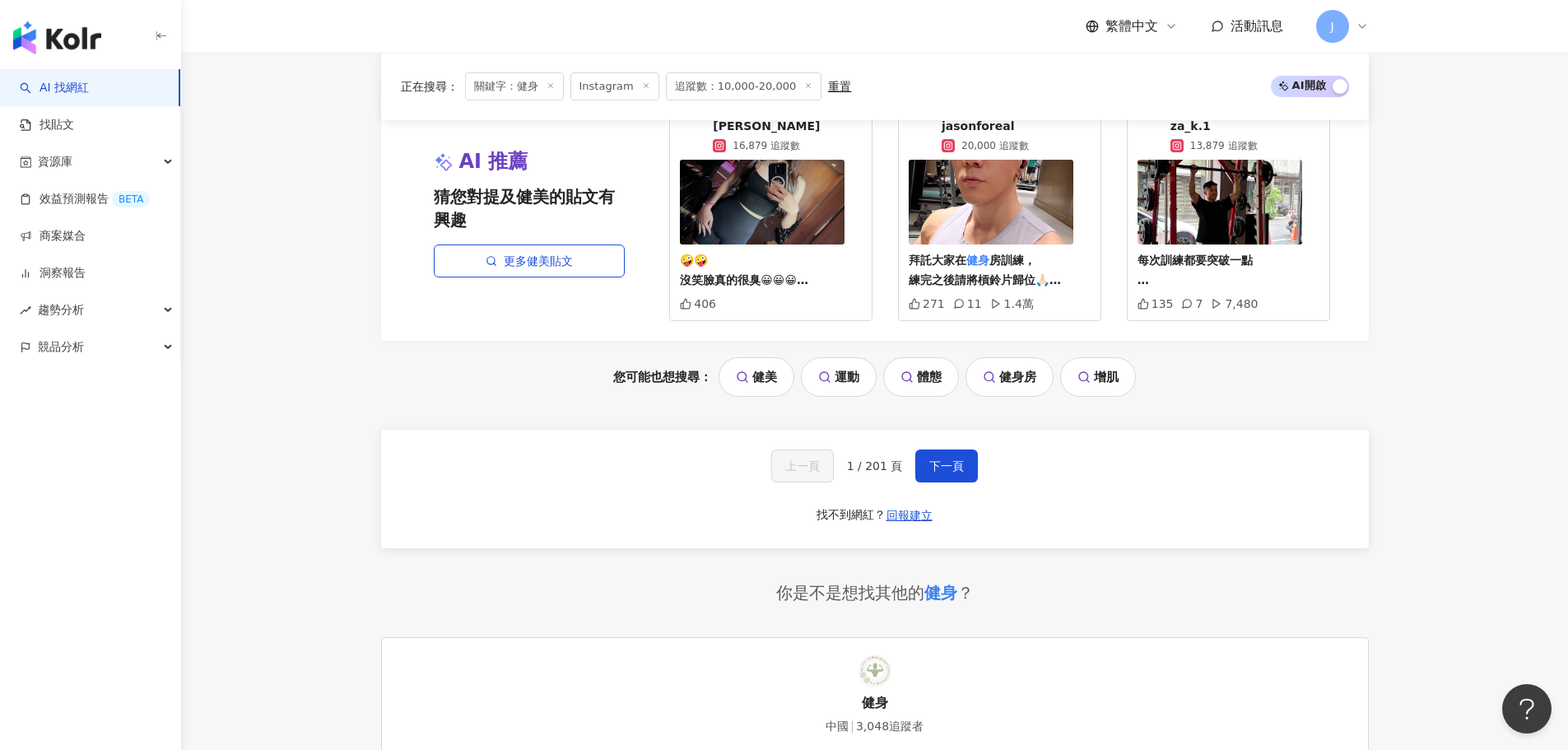
scroll to position [3435, 0]
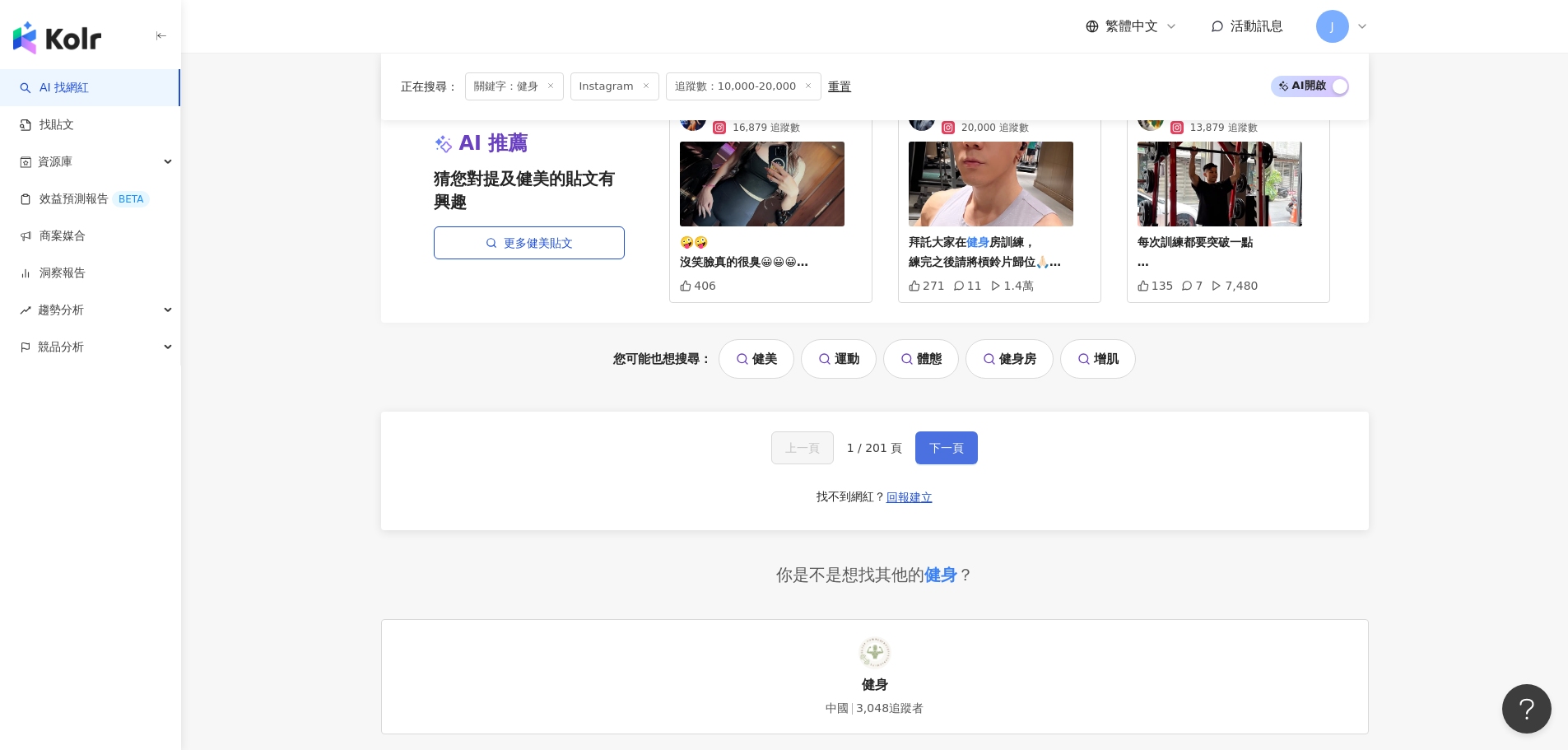
click at [944, 441] on span "下一頁" at bounding box center [946, 447] width 35 height 13
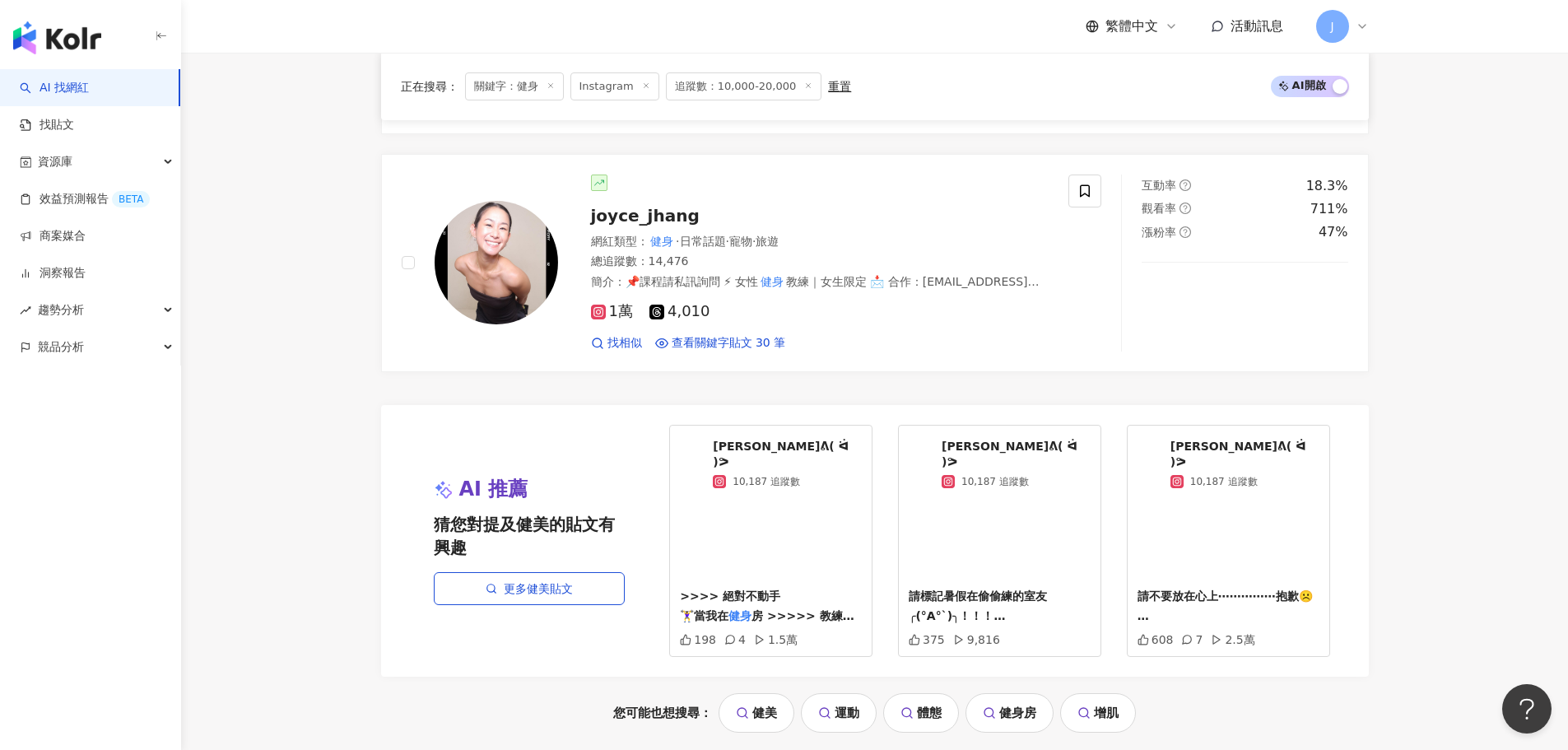
scroll to position [3282, 0]
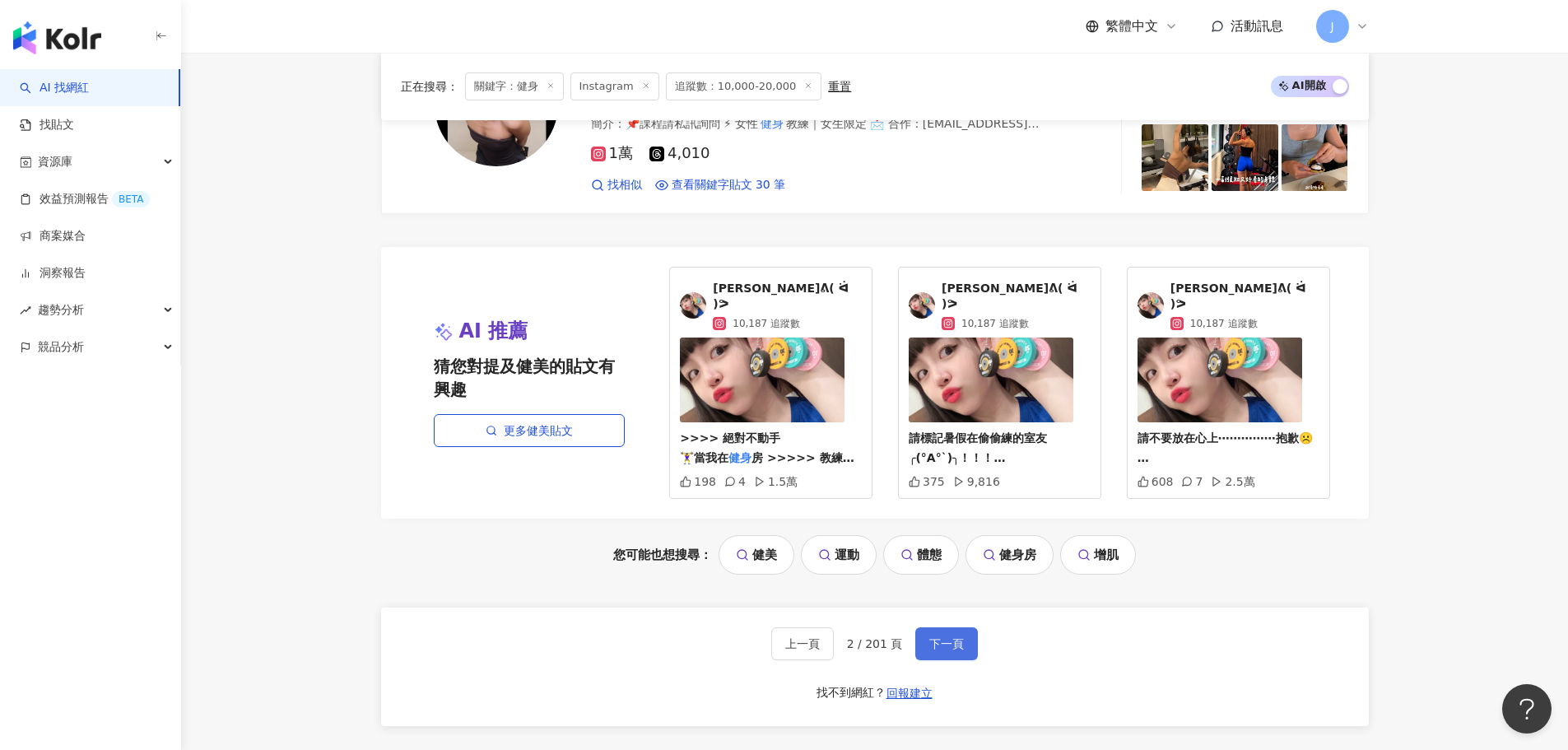
click at [953, 637] on span "下一頁" at bounding box center [946, 643] width 35 height 13
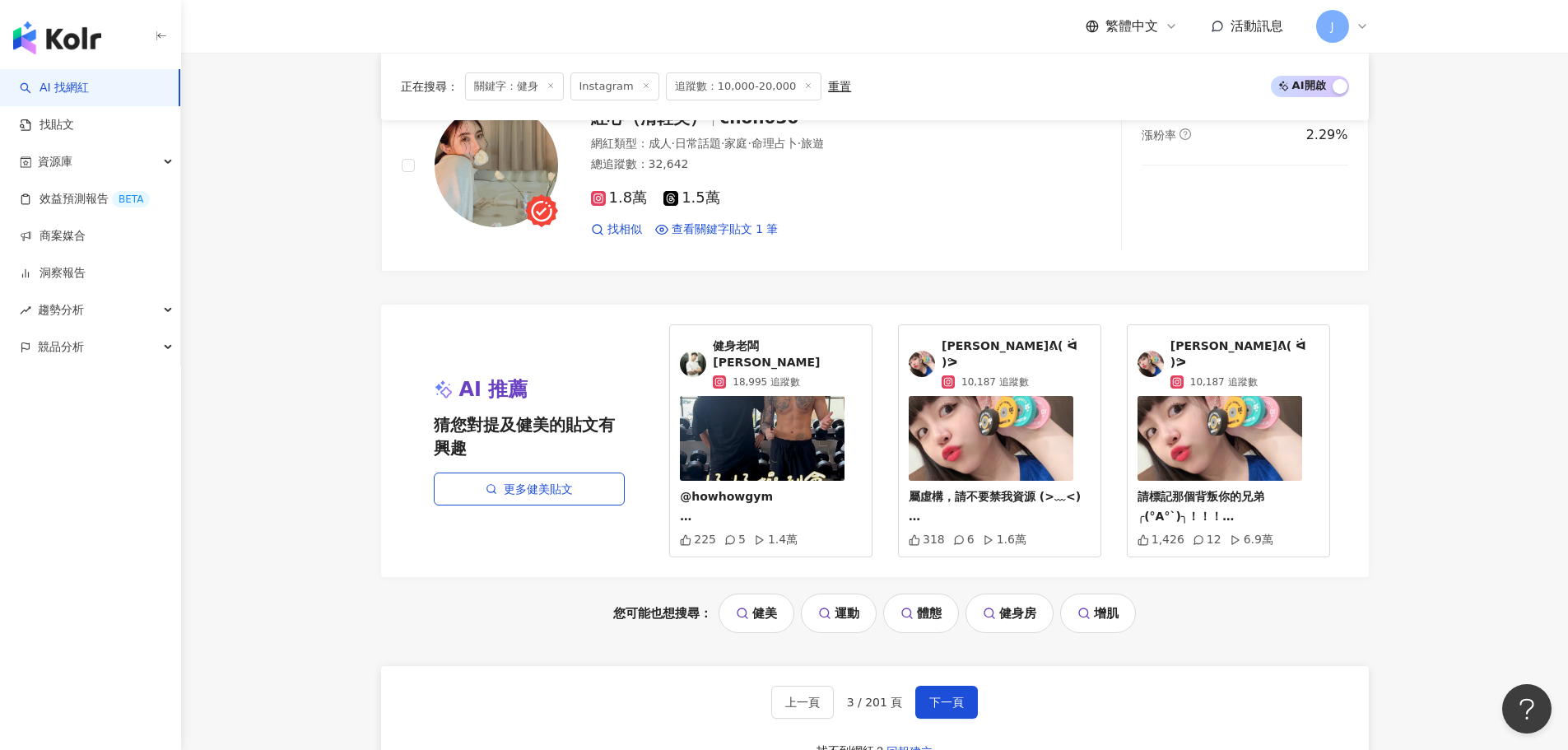
scroll to position [3361, 0]
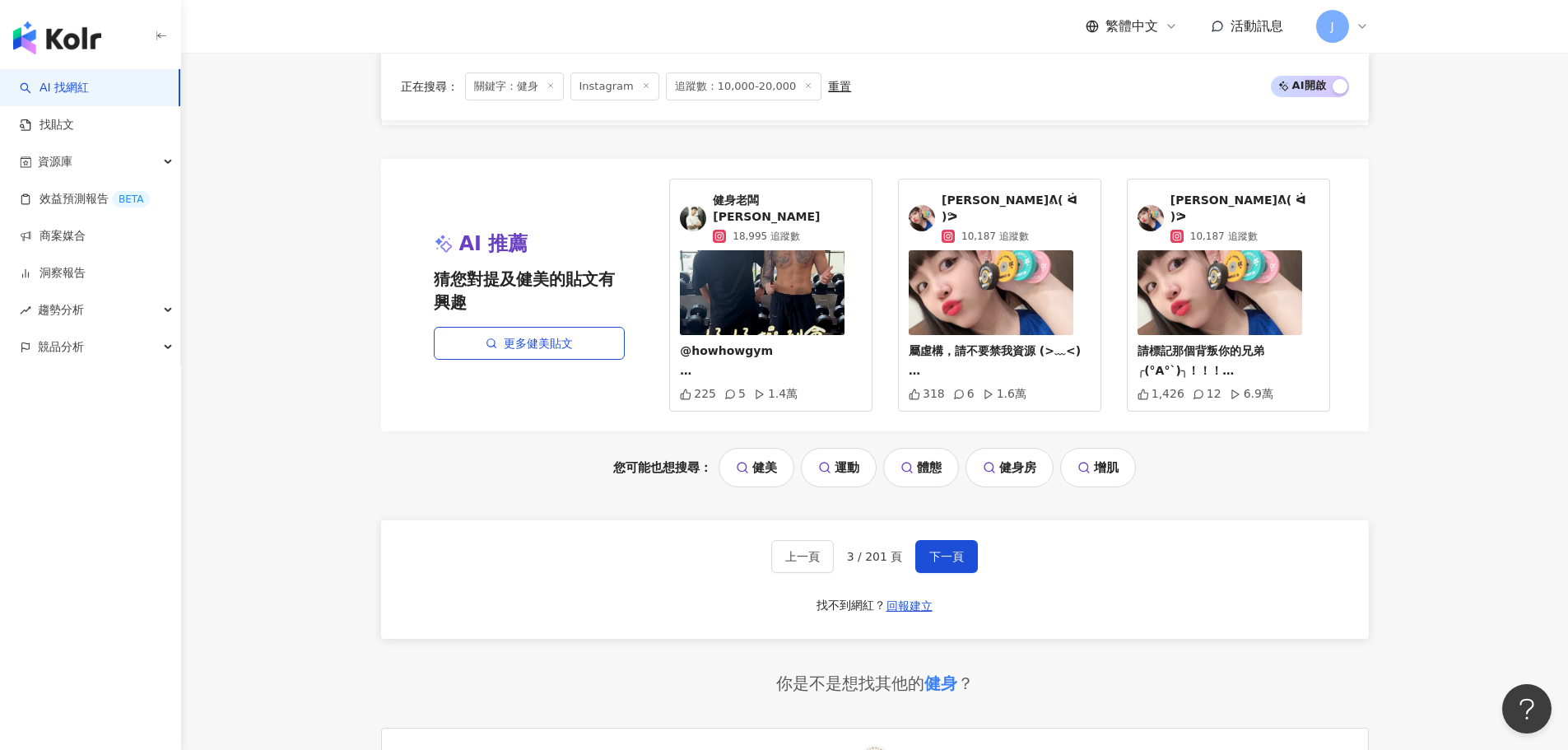
click at [962, 538] on div "上一頁 3 / 201 頁 下一頁 找不到網紅？ 回報建立" at bounding box center [875, 580] width 988 height 119
click at [953, 550] on span "下一頁" at bounding box center [946, 556] width 35 height 13
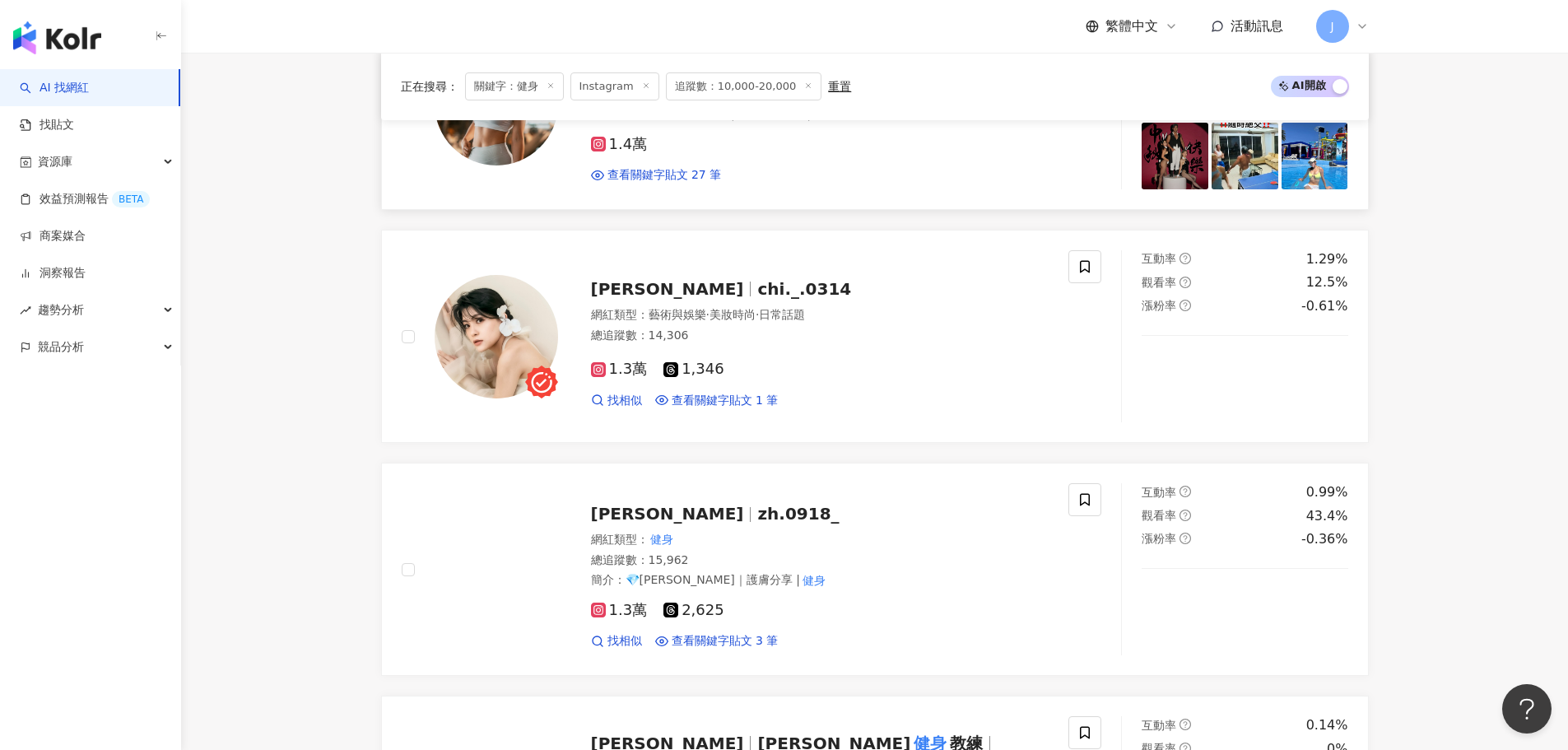
scroll to position [1210, 0]
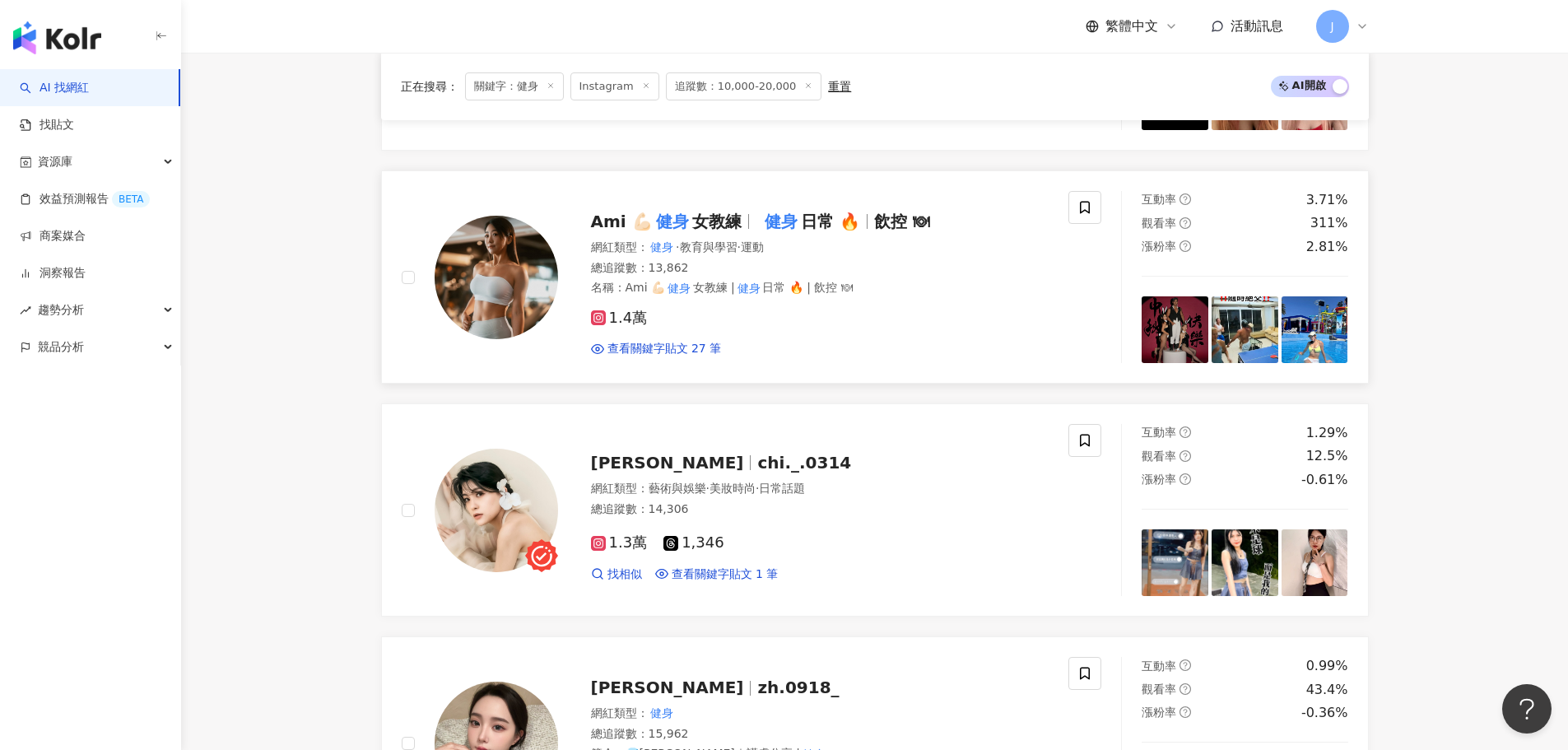
click at [786, 217] on mark "健身" at bounding box center [782, 221] width 40 height 27
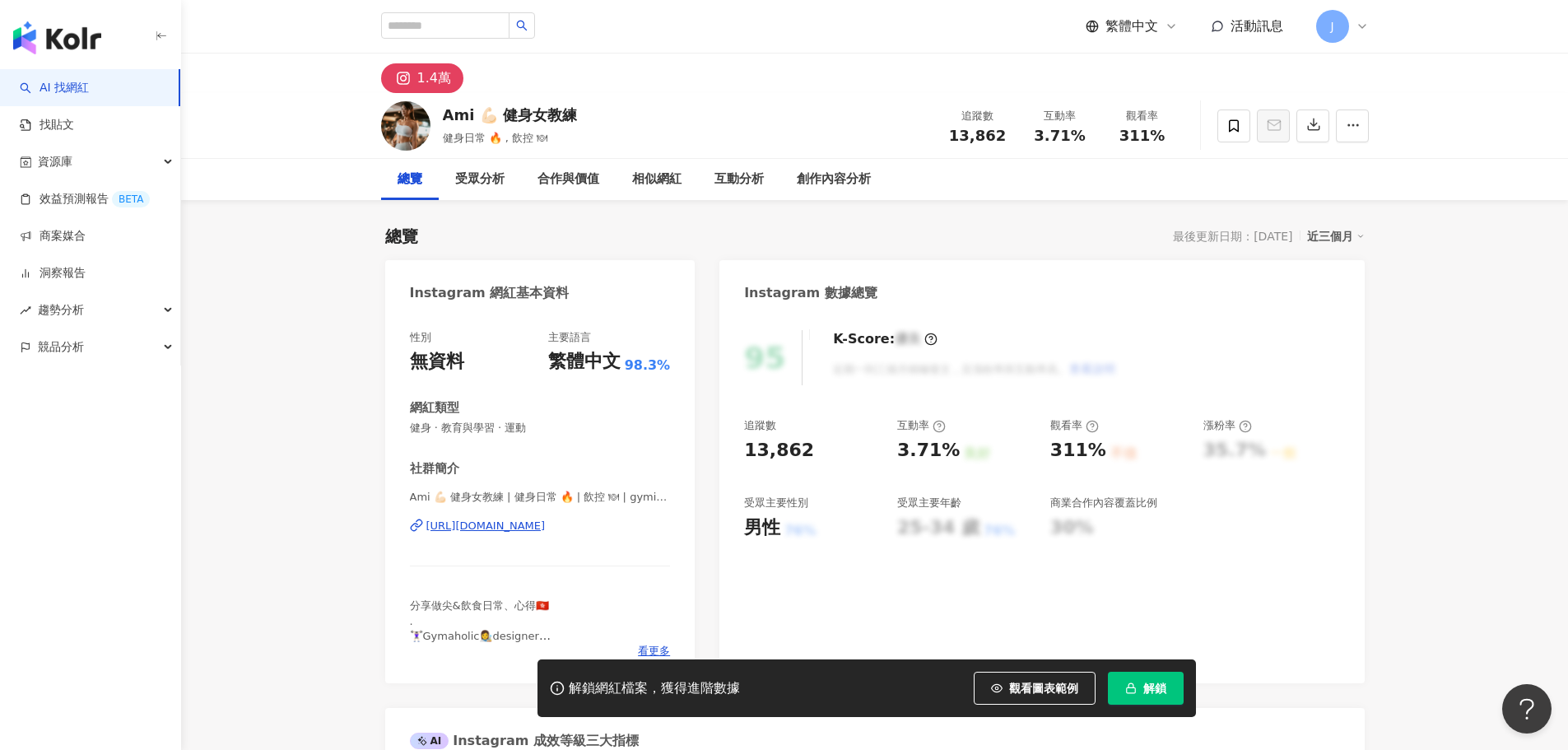
click at [567, 535] on div "Ami 💪🏻 健身女教練 | 健身日常 🔥 | 飲控 🍽 | gymimii [URL][DOMAIN_NAME]" at bounding box center [540, 537] width 261 height 96
click at [546, 520] on div "[URL][DOMAIN_NAME]" at bounding box center [485, 526] width 119 height 15
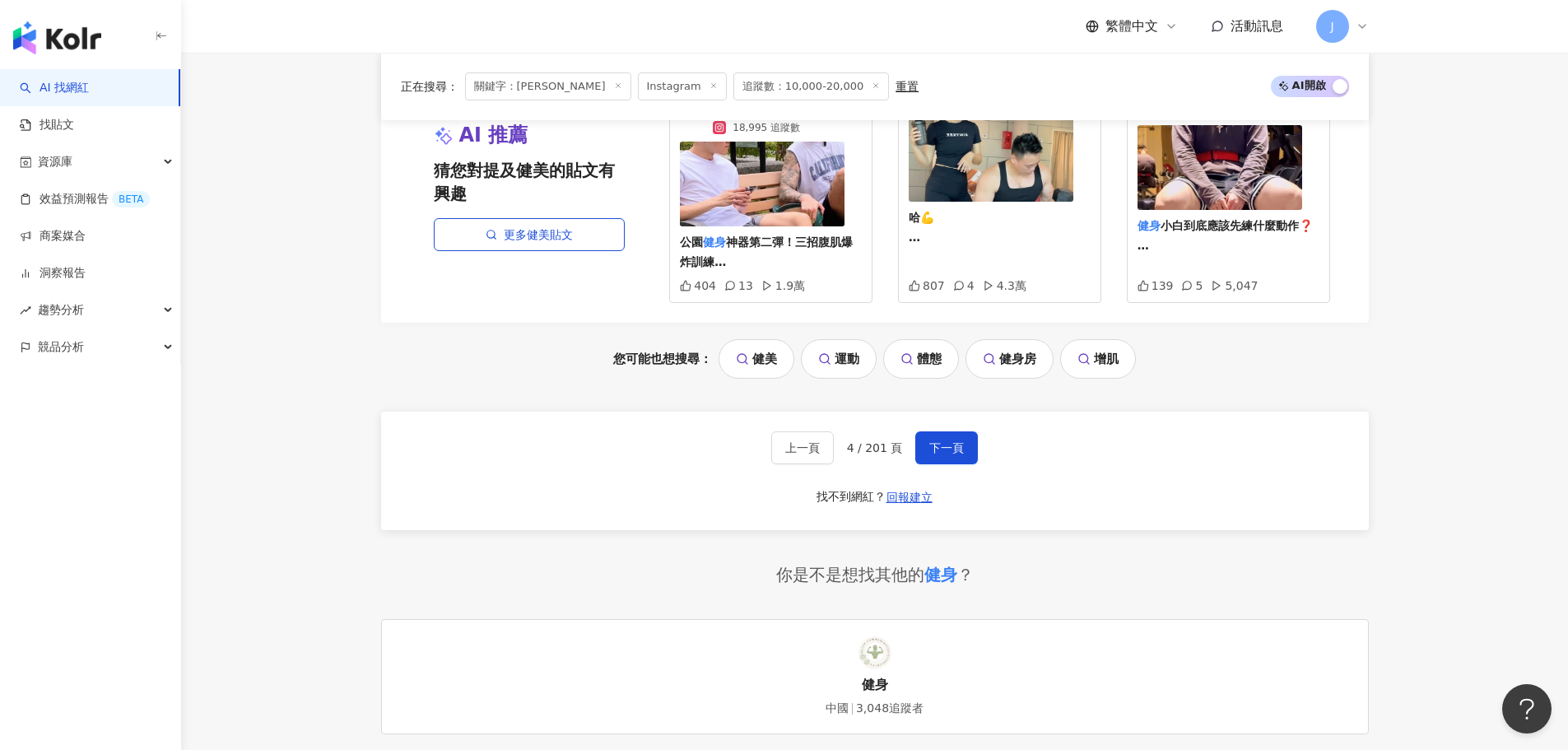
scroll to position [3631, 0]
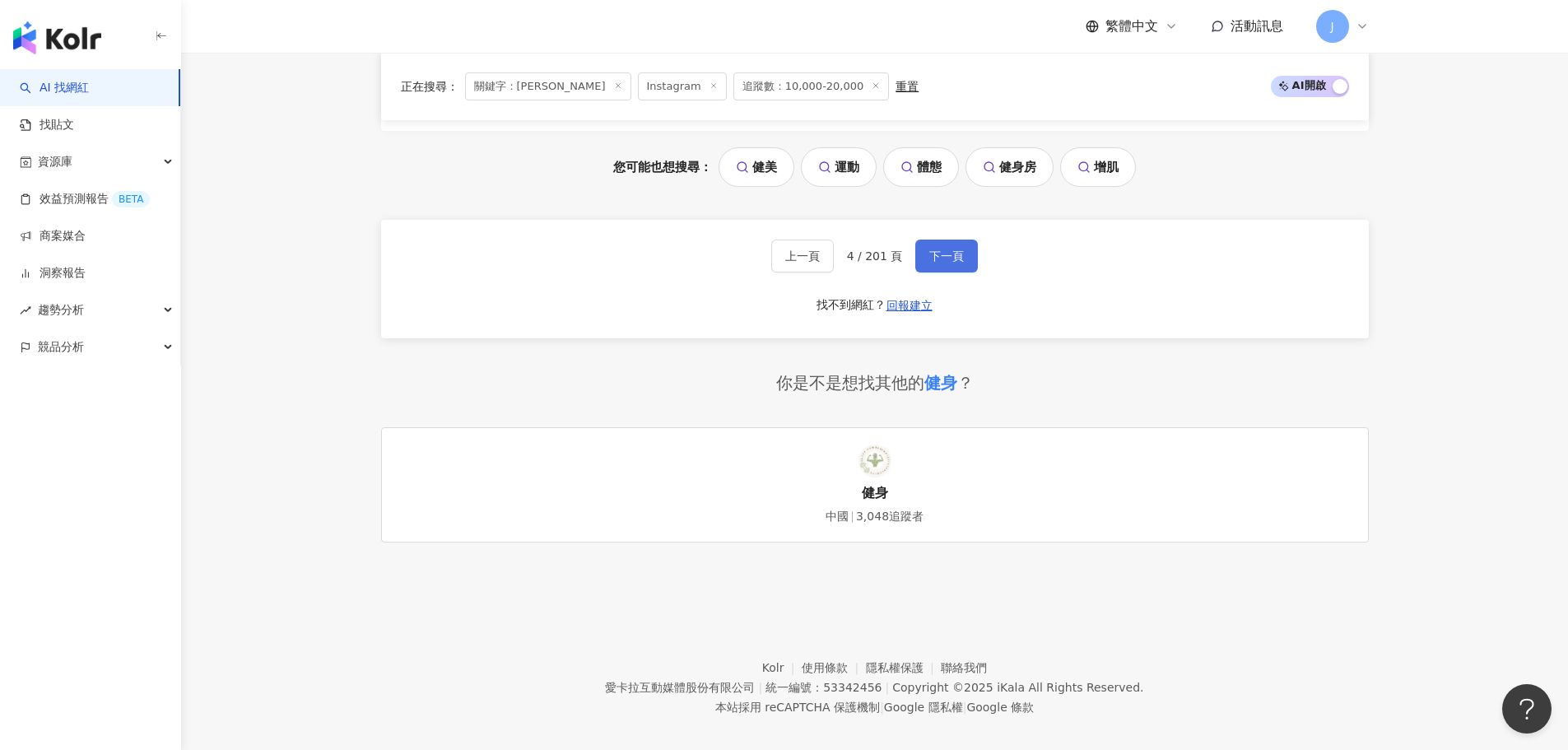
click at [934, 250] on span "下一頁" at bounding box center [946, 256] width 35 height 13
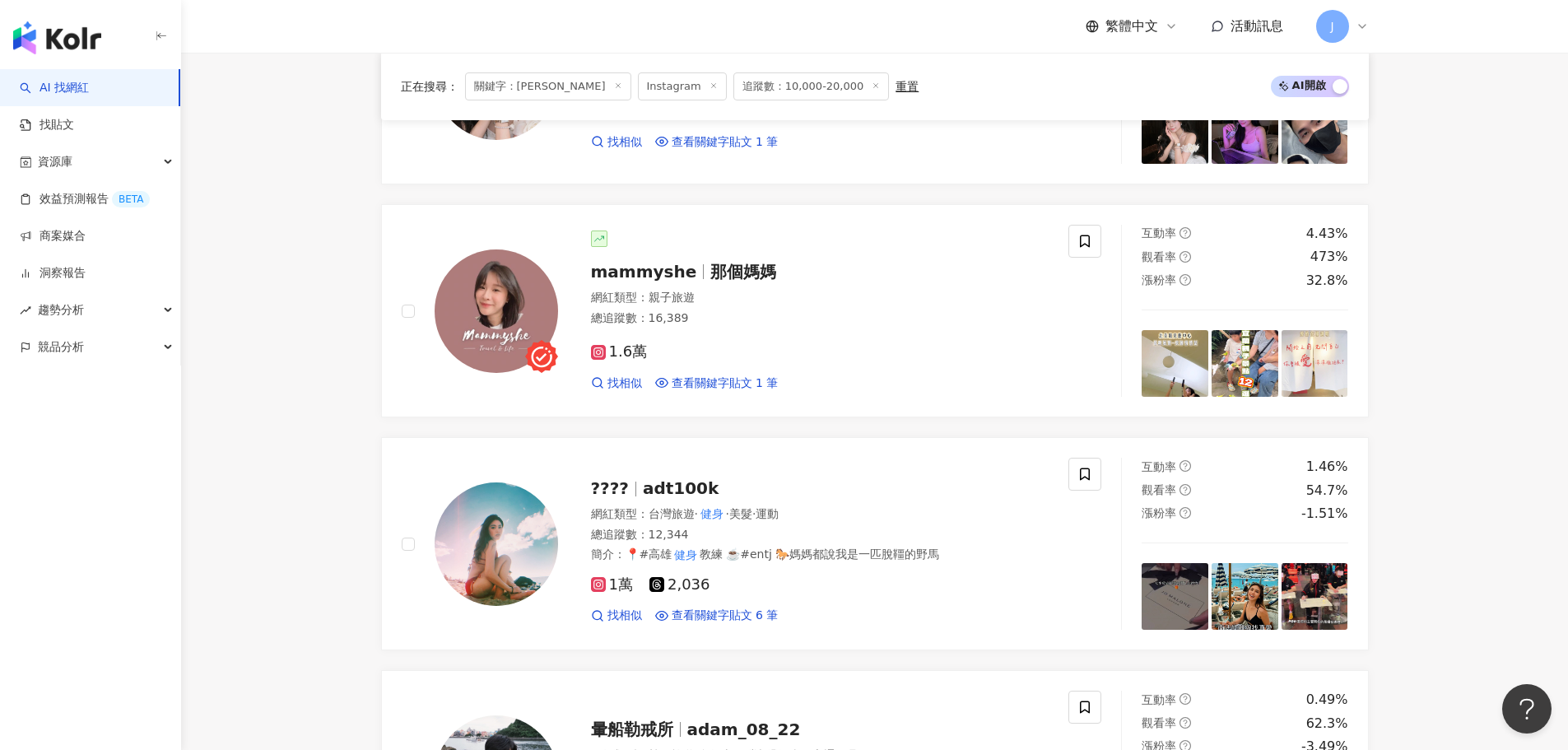
scroll to position [1984, 0]
